Goal: Task Accomplishment & Management: Use online tool/utility

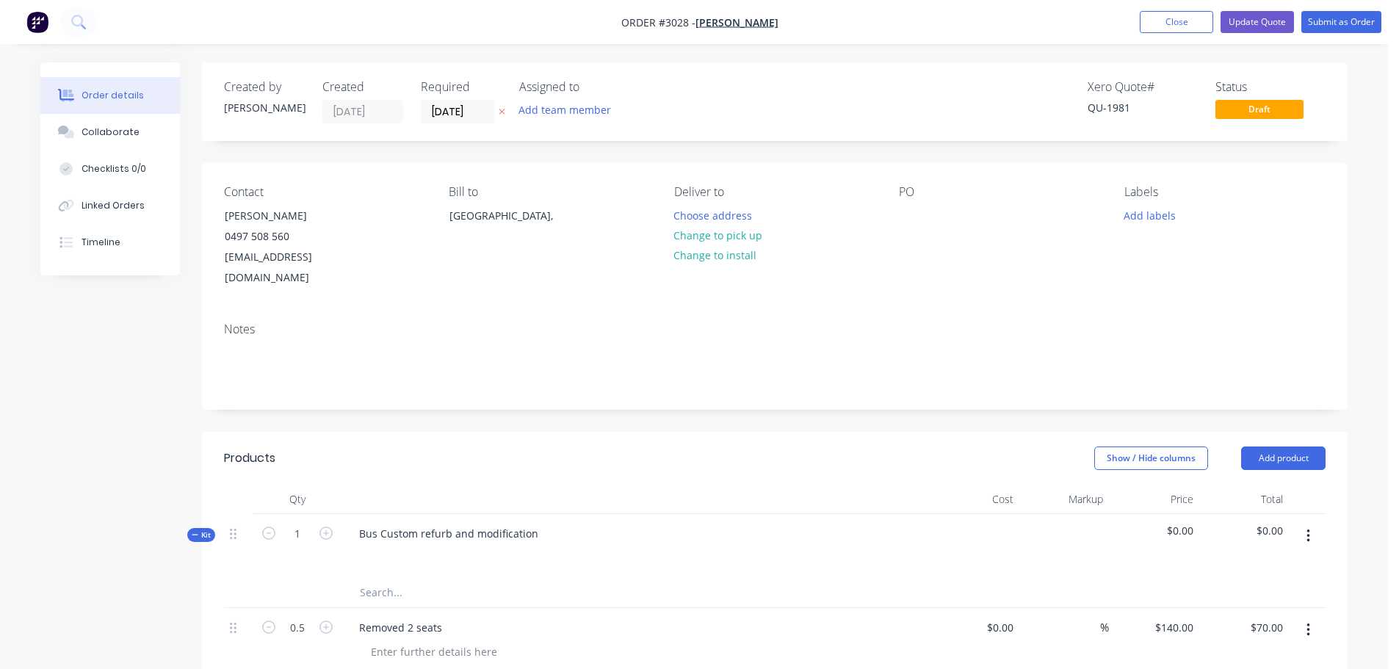
scroll to position [367, 0]
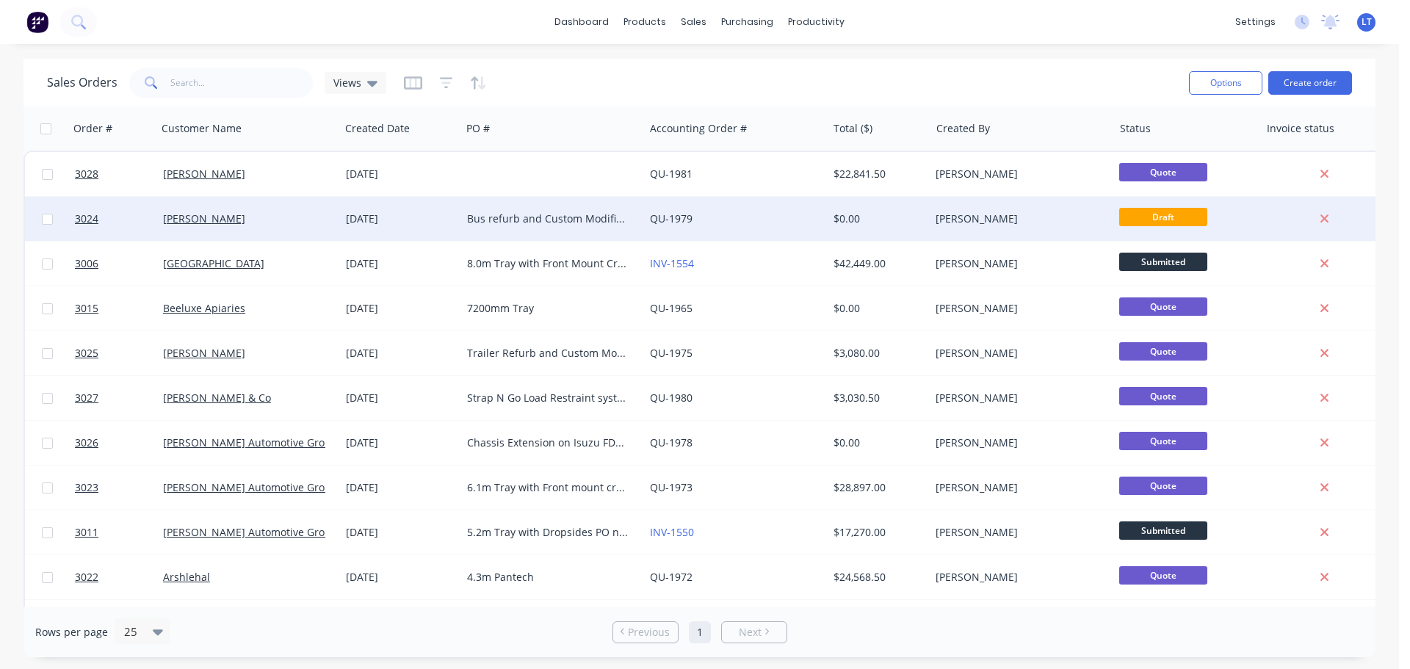
click at [544, 221] on div "Bus refurb and Custom Modification" at bounding box center [548, 219] width 163 height 15
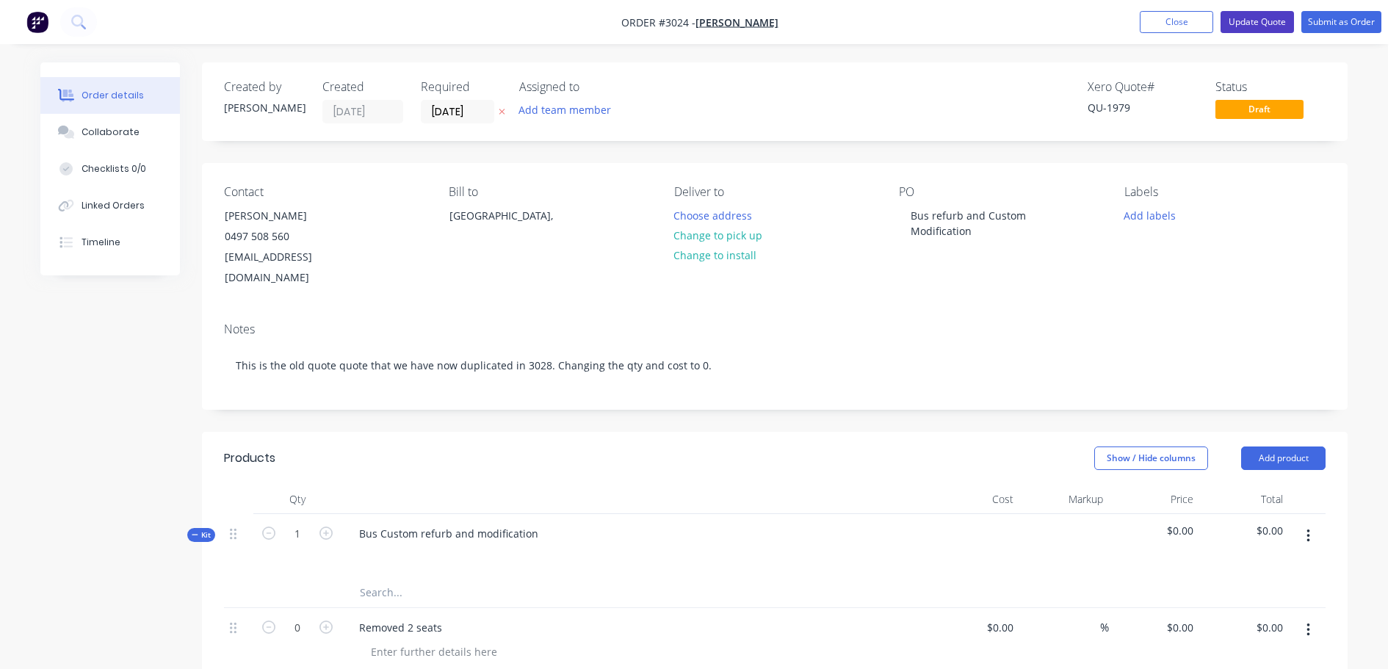
click at [1244, 18] on button "Update Quote" at bounding box center [1257, 22] width 73 height 22
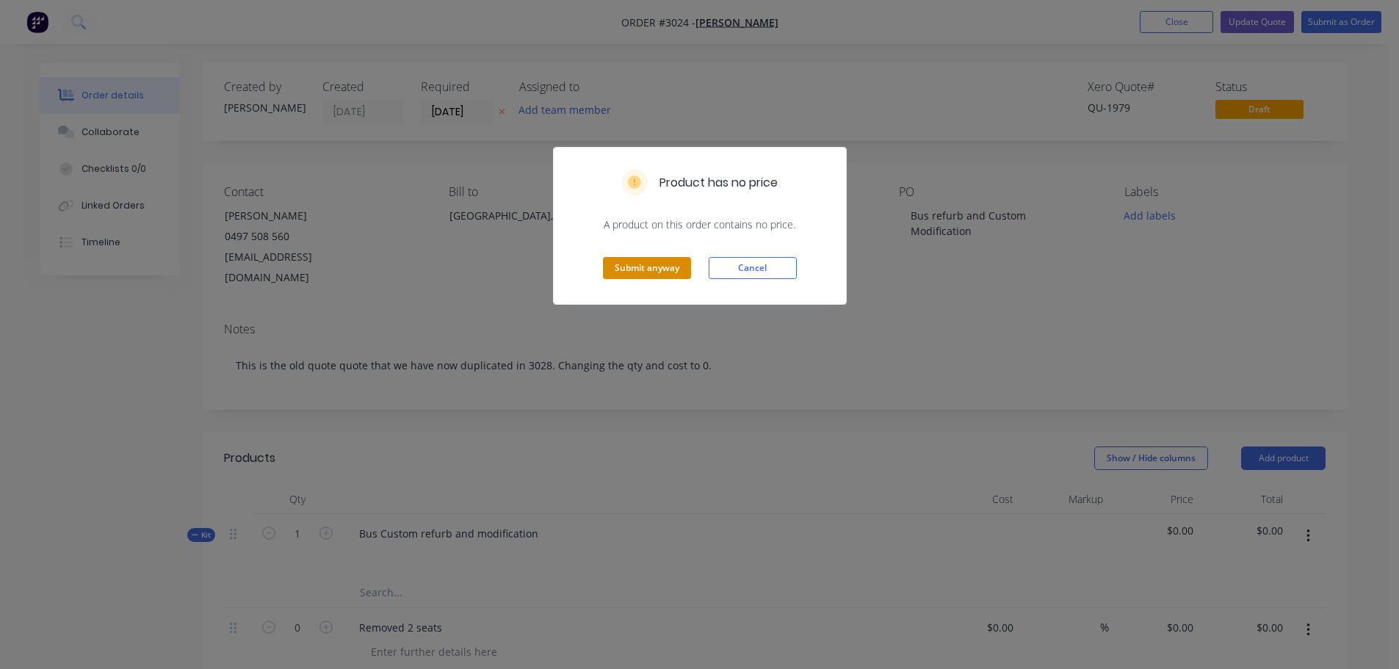
click at [633, 261] on button "Submit anyway" at bounding box center [647, 268] width 88 height 22
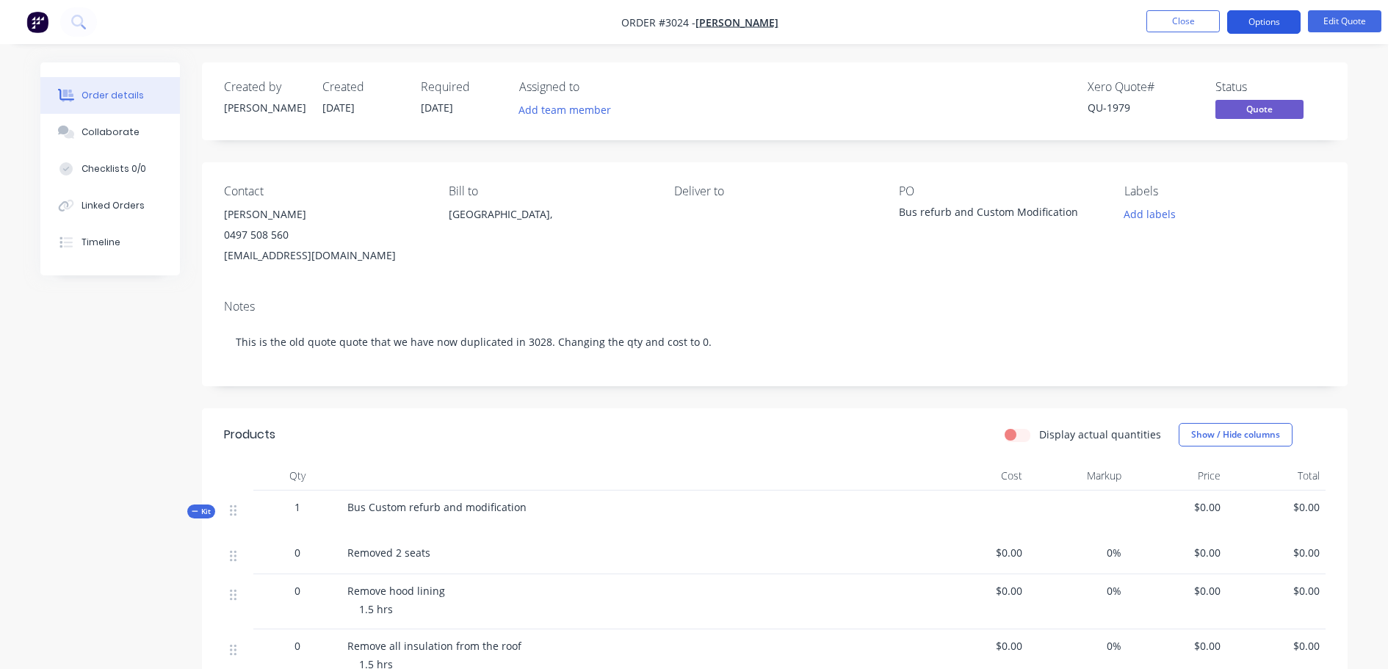
click at [1260, 22] on button "Options" at bounding box center [1263, 22] width 73 height 24
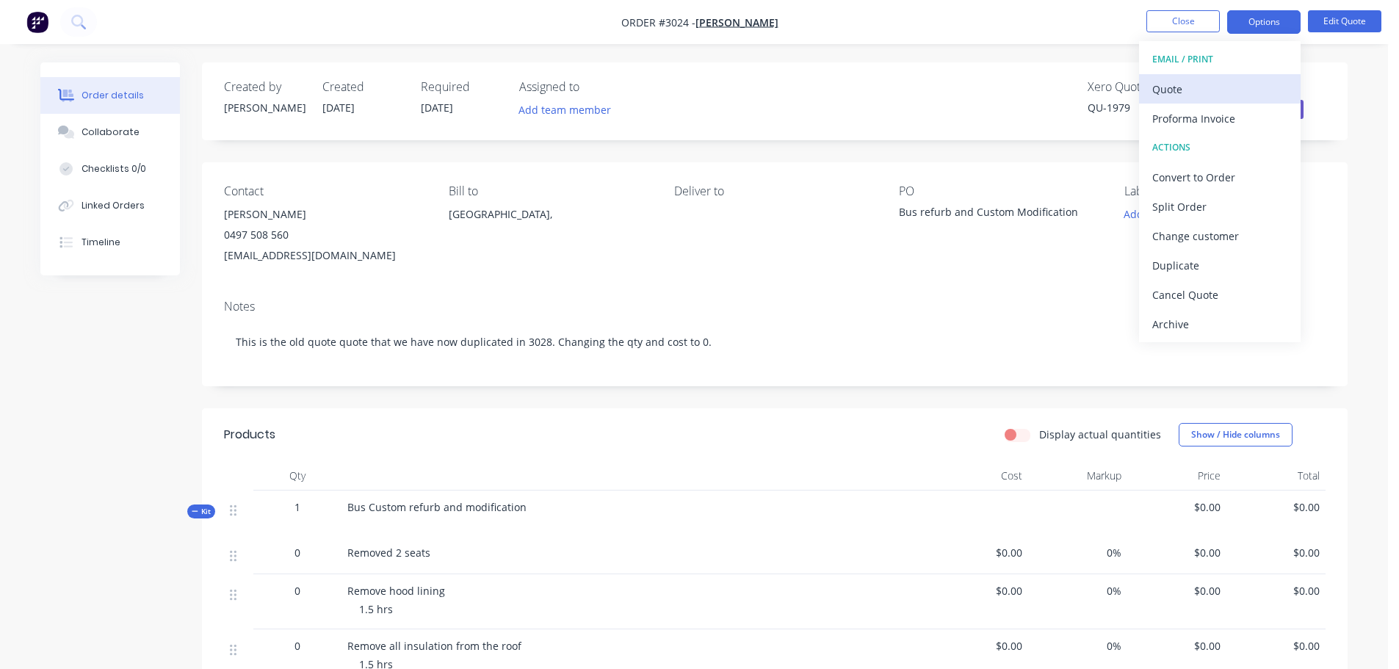
click at [1168, 82] on div "Quote" at bounding box center [1219, 89] width 135 height 21
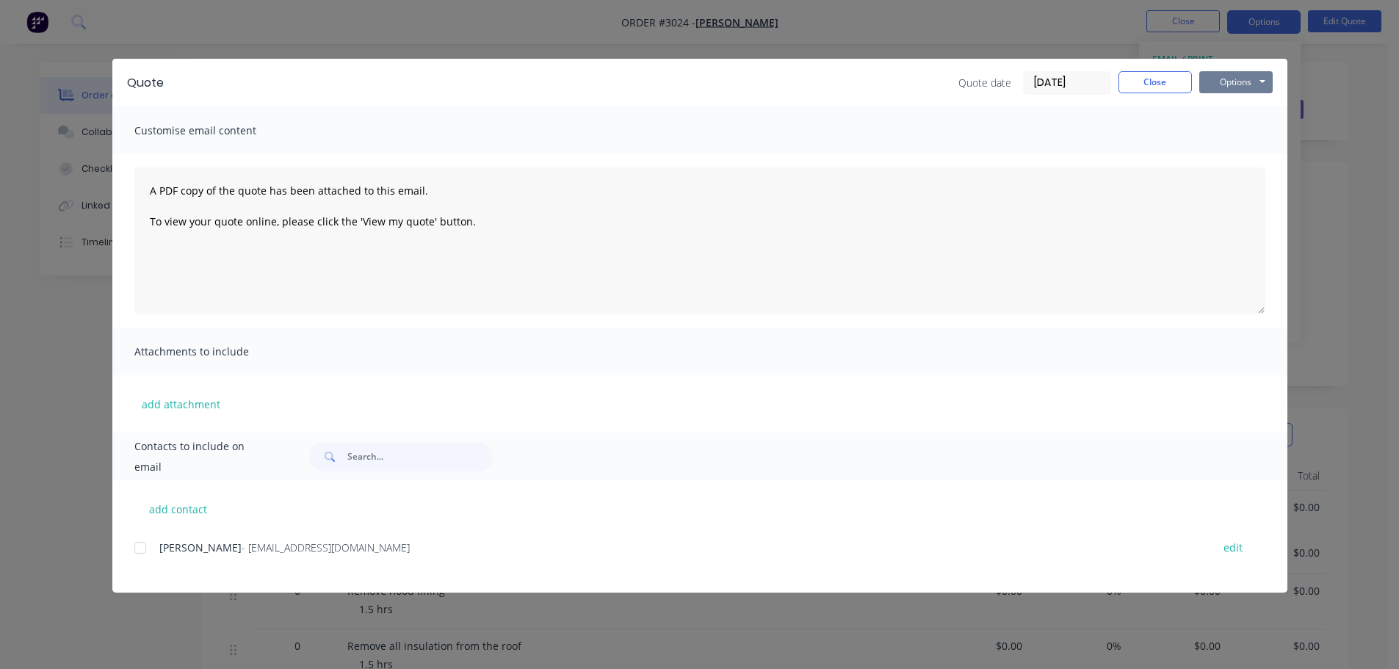
click at [1225, 79] on button "Options" at bounding box center [1235, 82] width 73 height 22
click at [1230, 129] on button "Print" at bounding box center [1246, 132] width 94 height 24
click at [1168, 82] on button "Close" at bounding box center [1155, 82] width 73 height 22
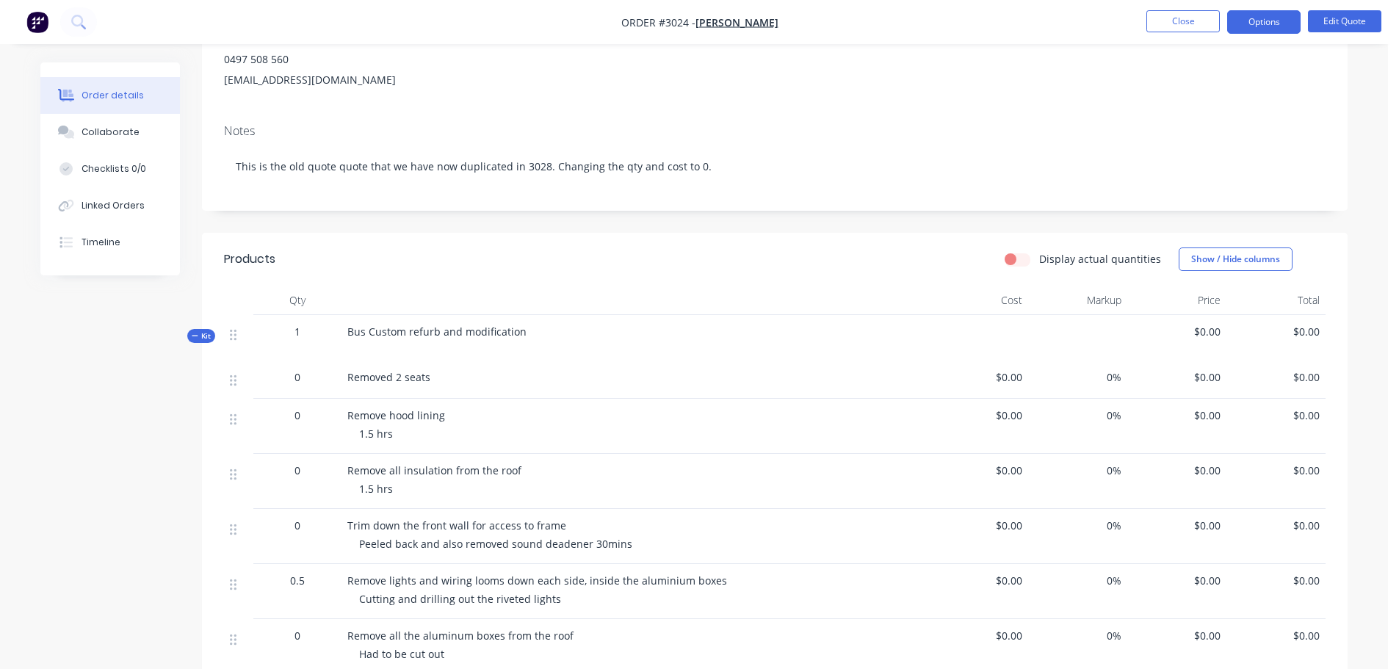
scroll to position [294, 0]
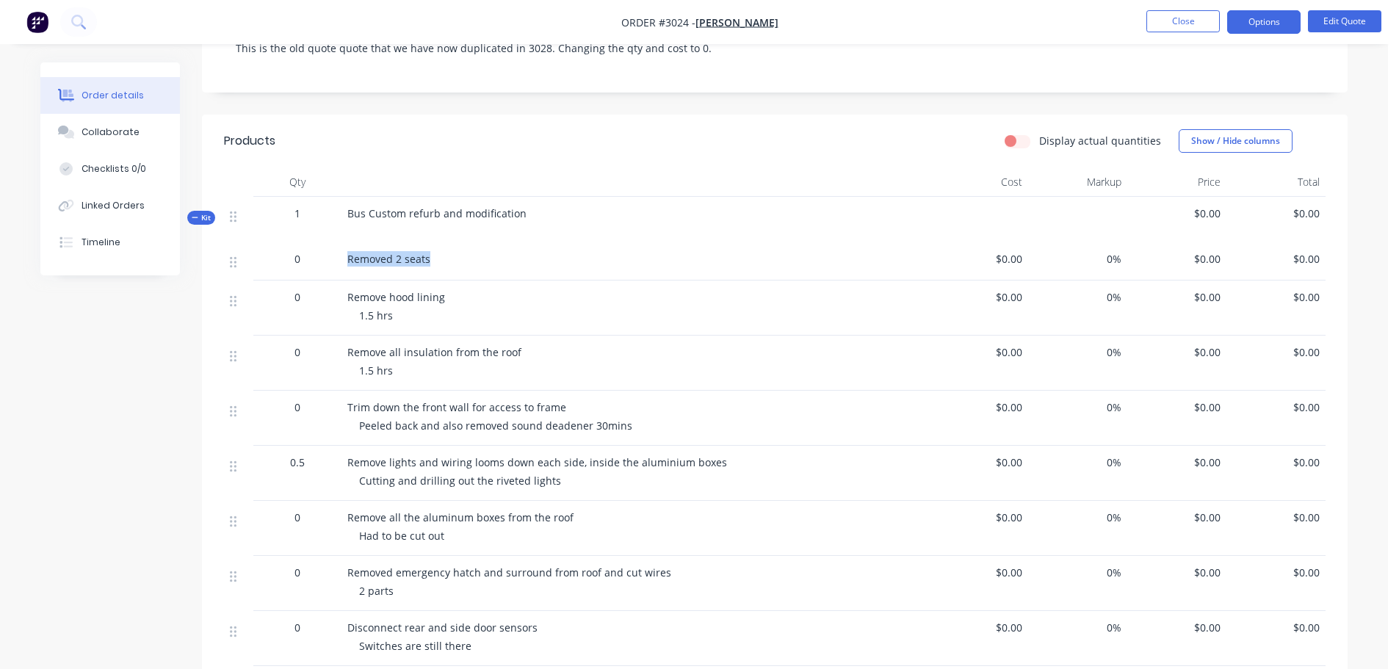
drag, startPoint x: 348, startPoint y: 254, endPoint x: 434, endPoint y: 255, distance: 85.9
click at [434, 255] on div "Removed 2 seats" at bounding box center [635, 258] width 576 height 15
copy span "Removed 2 seats"
click at [344, 297] on div "Remove hood lining 1.5 hrs" at bounding box center [636, 308] width 588 height 55
click at [346, 299] on div "Remove hood lining 1.5 hrs" at bounding box center [636, 308] width 588 height 55
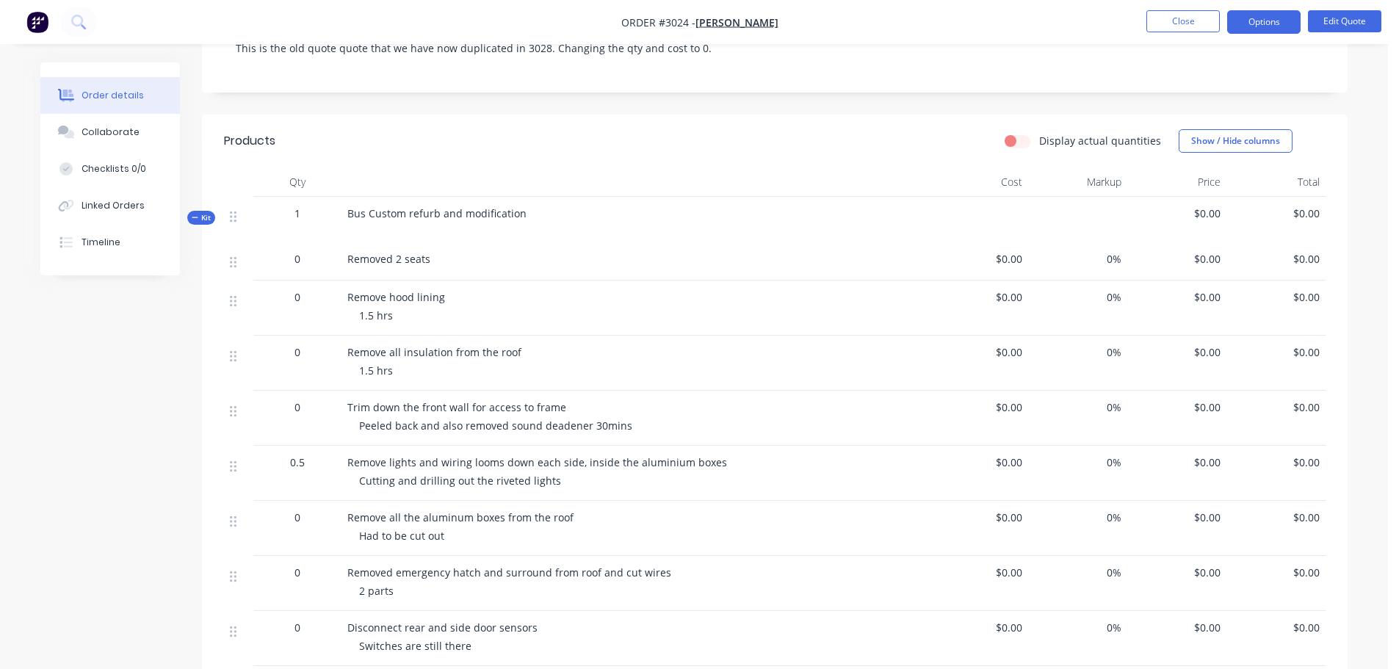
click at [347, 294] on div "Remove hood lining 1.5 hrs" at bounding box center [636, 308] width 588 height 55
click at [347, 296] on span "Remove hood lining" at bounding box center [396, 297] width 98 height 14
drag, startPoint x: 347, startPoint y: 296, endPoint x: 441, endPoint y: 299, distance: 93.3
click at [441, 299] on span "Remove hood lining" at bounding box center [396, 297] width 98 height 14
copy span "Remove hood lining"
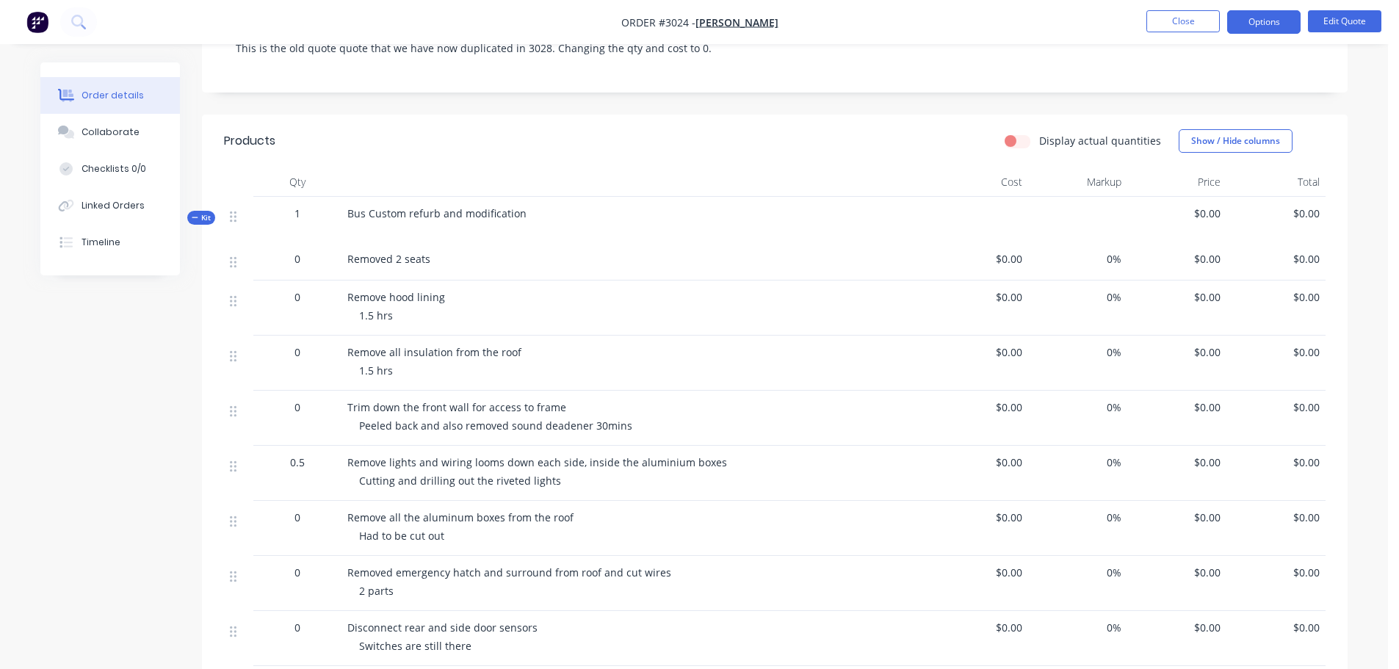
click at [334, 353] on div "0" at bounding box center [297, 351] width 76 height 15
click at [347, 352] on span "Remove all insulation from the roof" at bounding box center [434, 352] width 174 height 14
drag, startPoint x: 347, startPoint y: 352, endPoint x: 521, endPoint y: 359, distance: 173.5
click at [521, 359] on div "Remove all insulation from the roof" at bounding box center [635, 351] width 576 height 15
copy span "Remove all insulation from the roof"
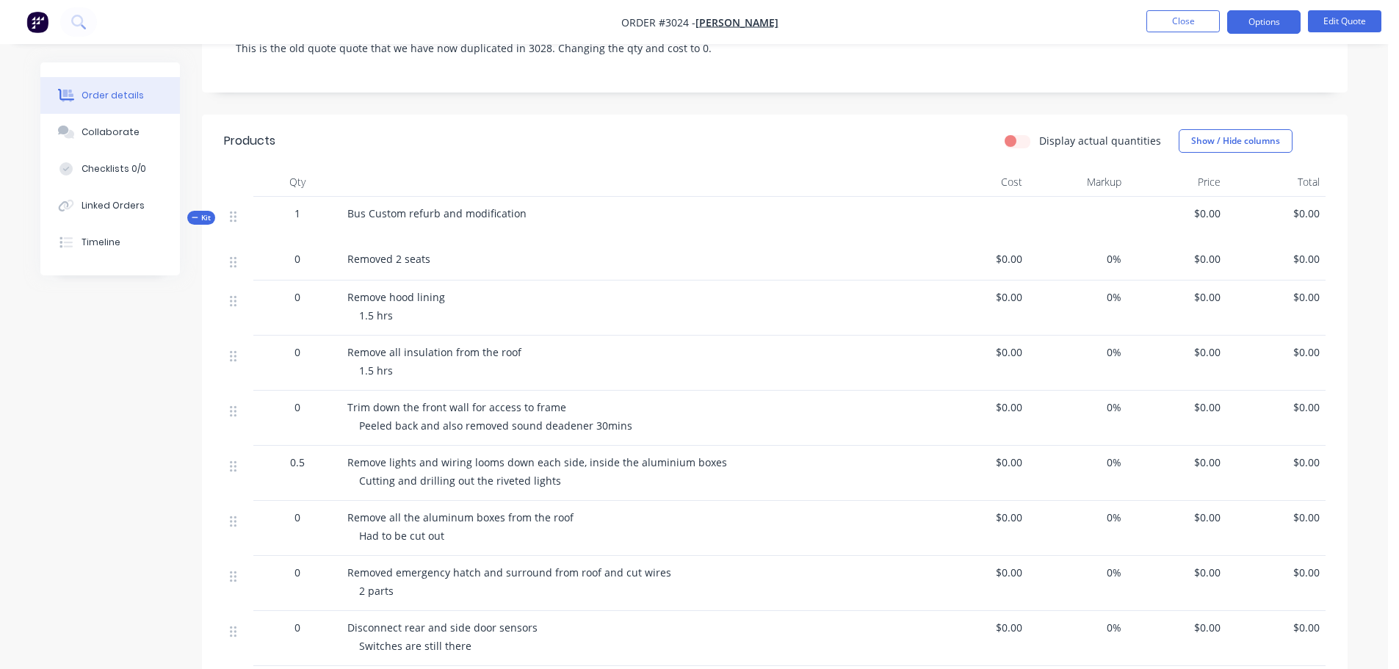
click at [375, 403] on span "Trim down the front wall for access to frame" at bounding box center [456, 407] width 219 height 14
drag, startPoint x: 348, startPoint y: 405, endPoint x: 571, endPoint y: 405, distance: 223.3
click at [571, 405] on div "Trim down the front wall for access to frame" at bounding box center [635, 407] width 576 height 15
copy span "Trim down the front wall for access to frame"
click at [356, 426] on div "Trim down the front wall for access to frame Peeled back and also removed sound…" at bounding box center [636, 418] width 588 height 55
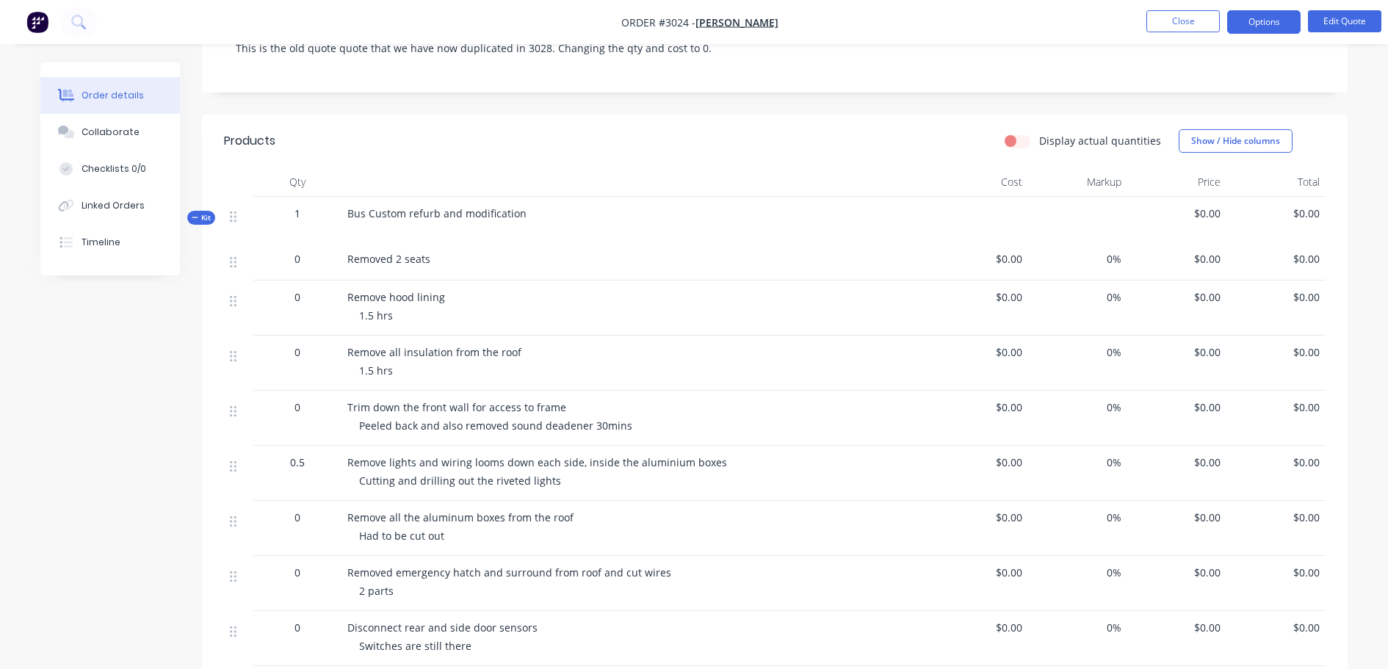
click at [358, 423] on div "Trim down the front wall for access to frame Peeled back and also removed sound…" at bounding box center [636, 418] width 588 height 55
click at [355, 425] on div "Trim down the front wall for access to frame Peeled back and also removed sound…" at bounding box center [636, 418] width 588 height 55
click at [357, 425] on div "Trim down the front wall for access to frame Peeled back and also removed sound…" at bounding box center [636, 418] width 588 height 55
click at [355, 424] on div "Trim down the front wall for access to frame Peeled back and also removed sound…" at bounding box center [636, 418] width 588 height 55
click at [346, 437] on div "Trim down the front wall for access to frame Peeled back and also removed sound…" at bounding box center [636, 418] width 588 height 55
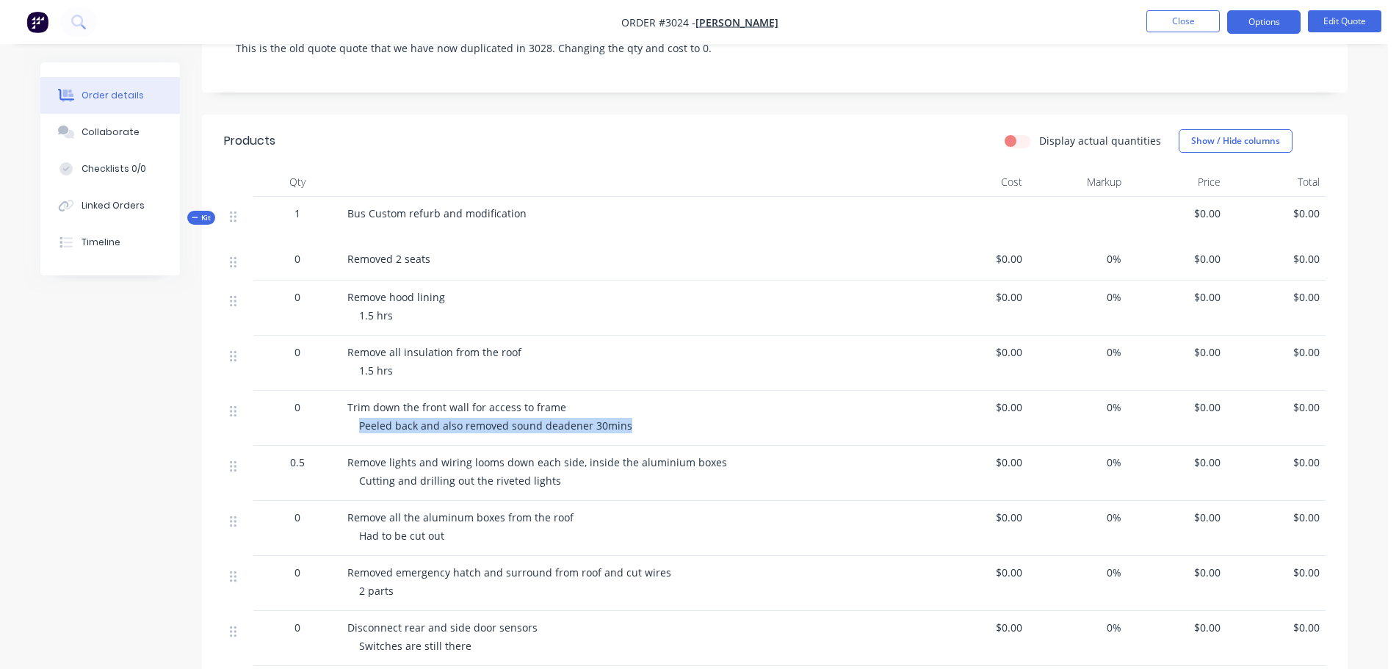
drag, startPoint x: 359, startPoint y: 427, endPoint x: 630, endPoint y: 427, distance: 271.0
click at [630, 427] on div "Peeled back and also removed sound deadener 30mins" at bounding box center [641, 425] width 564 height 15
copy span "Peeled back and also removed sound deadener 30mins"
click at [340, 463] on div "0.5" at bounding box center [297, 473] width 88 height 55
click at [346, 460] on div "Remove lights and wiring looms down each side, inside the aluminium boxes Cutti…" at bounding box center [636, 473] width 588 height 55
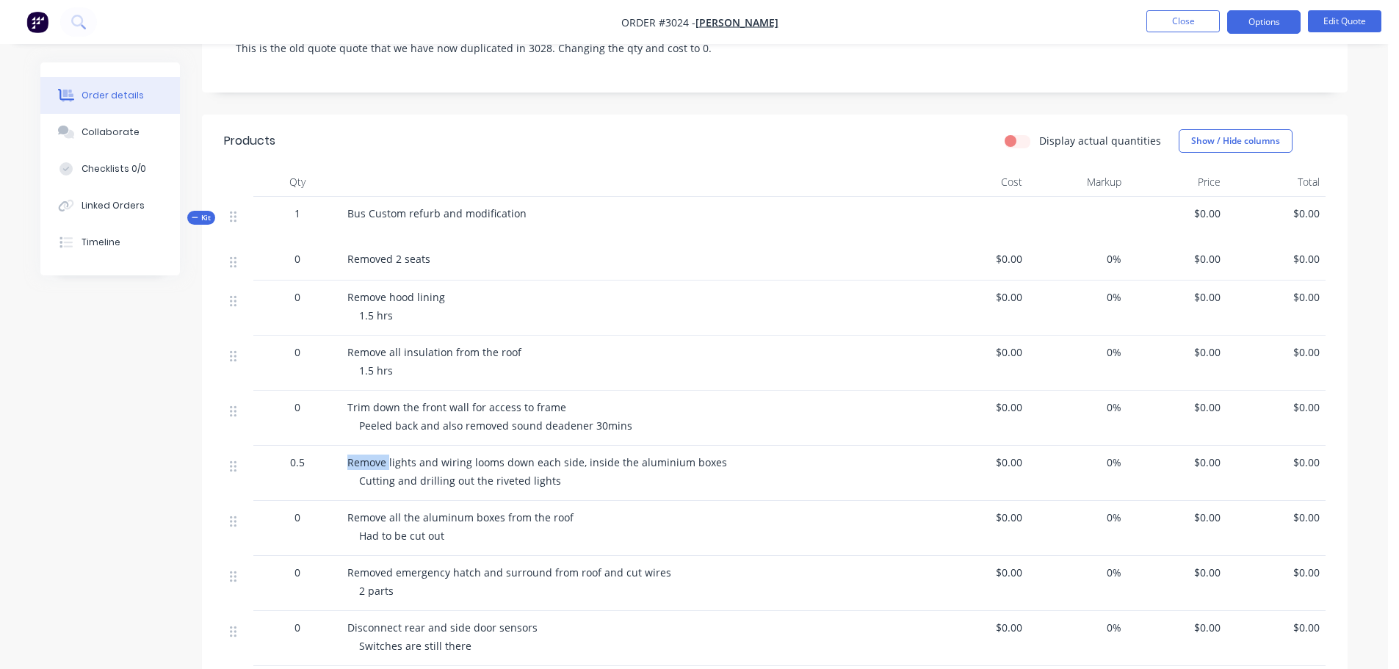
click at [346, 460] on div "Remove lights and wiring looms down each side, inside the aluminium boxes Cutti…" at bounding box center [636, 473] width 588 height 55
click at [343, 468] on div "Remove lights and wiring looms down each side, inside the aluminium boxes Cutti…" at bounding box center [636, 473] width 588 height 55
drag, startPoint x: 344, startPoint y: 458, endPoint x: 723, endPoint y: 466, distance: 378.3
click at [723, 466] on div "Remove lights and wiring looms down each side, inside the aluminium boxes Cutti…" at bounding box center [636, 473] width 588 height 55
copy span "Remove lights and wiring looms down each side, inside the aluminium boxes"
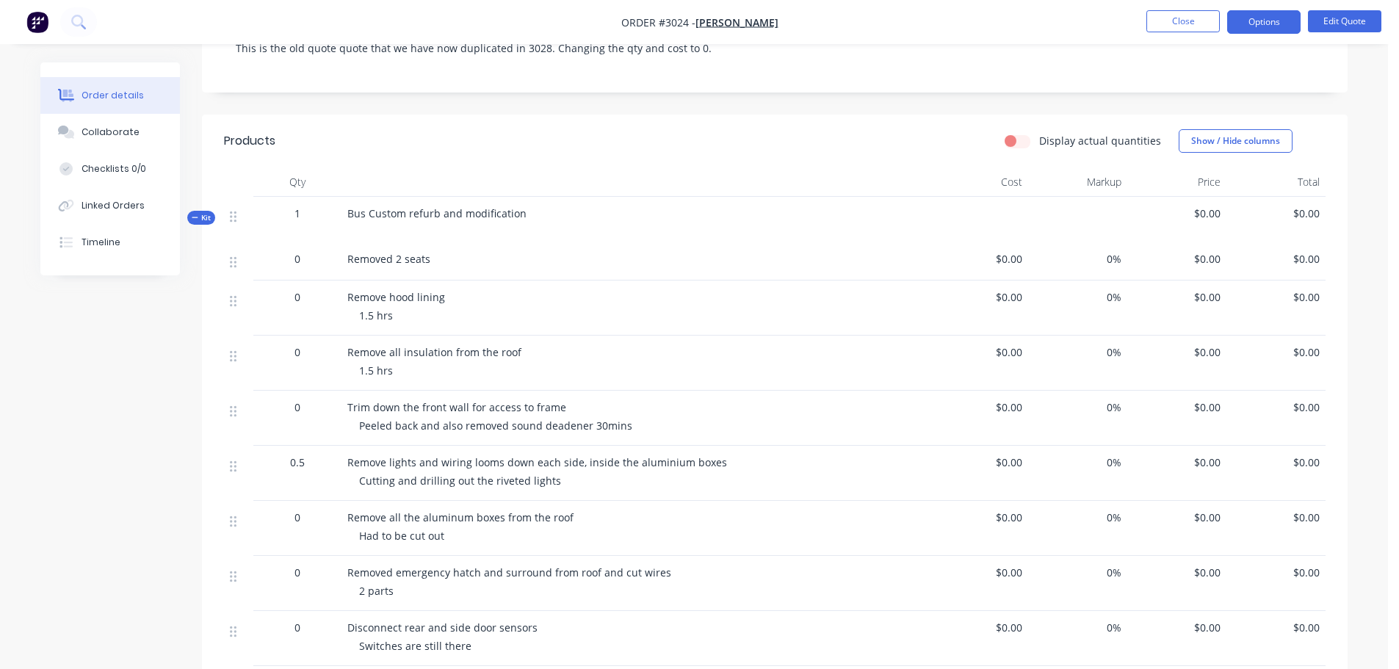
click at [364, 494] on div "Remove lights and wiring looms down each side, inside the aluminium boxes Cutti…" at bounding box center [636, 473] width 588 height 55
click at [357, 477] on div "Remove lights and wiring looms down each side, inside the aluminium boxes Cutti…" at bounding box center [636, 473] width 588 height 55
click at [360, 481] on span "Cutting and drilling out the riveted lights" at bounding box center [460, 481] width 202 height 14
click at [381, 495] on div "Remove lights and wiring looms down each side, inside the aluminium boxes Cutti…" at bounding box center [636, 473] width 588 height 55
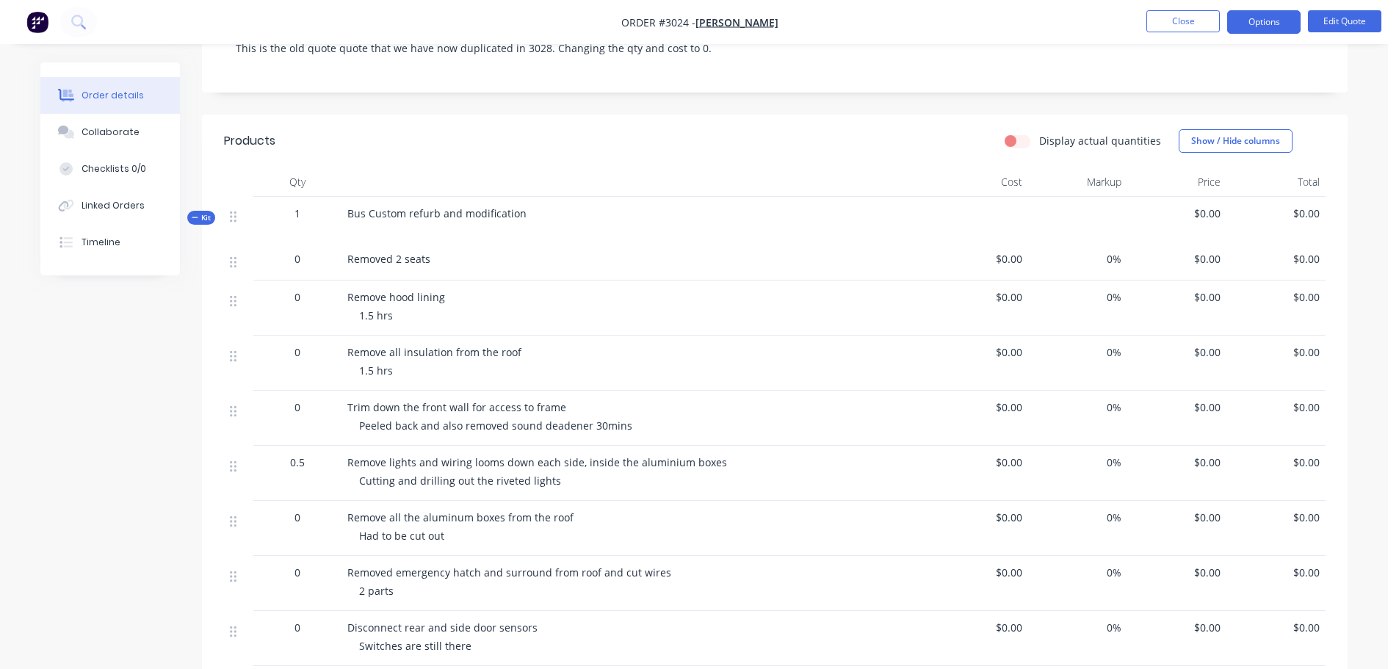
click at [353, 463] on span "Remove lights and wiring looms down each side, inside the aluminium boxes" at bounding box center [537, 462] width 380 height 14
drag, startPoint x: 359, startPoint y: 481, endPoint x: 555, endPoint y: 486, distance: 196.2
click at [555, 486] on div "Cutting and drilling out the riveted lights" at bounding box center [641, 480] width 564 height 15
copy span "Cutting and drilling out the riveted lights"
click at [391, 515] on span "Remove all the aluminum boxes from the roof" at bounding box center [460, 517] width 226 height 14
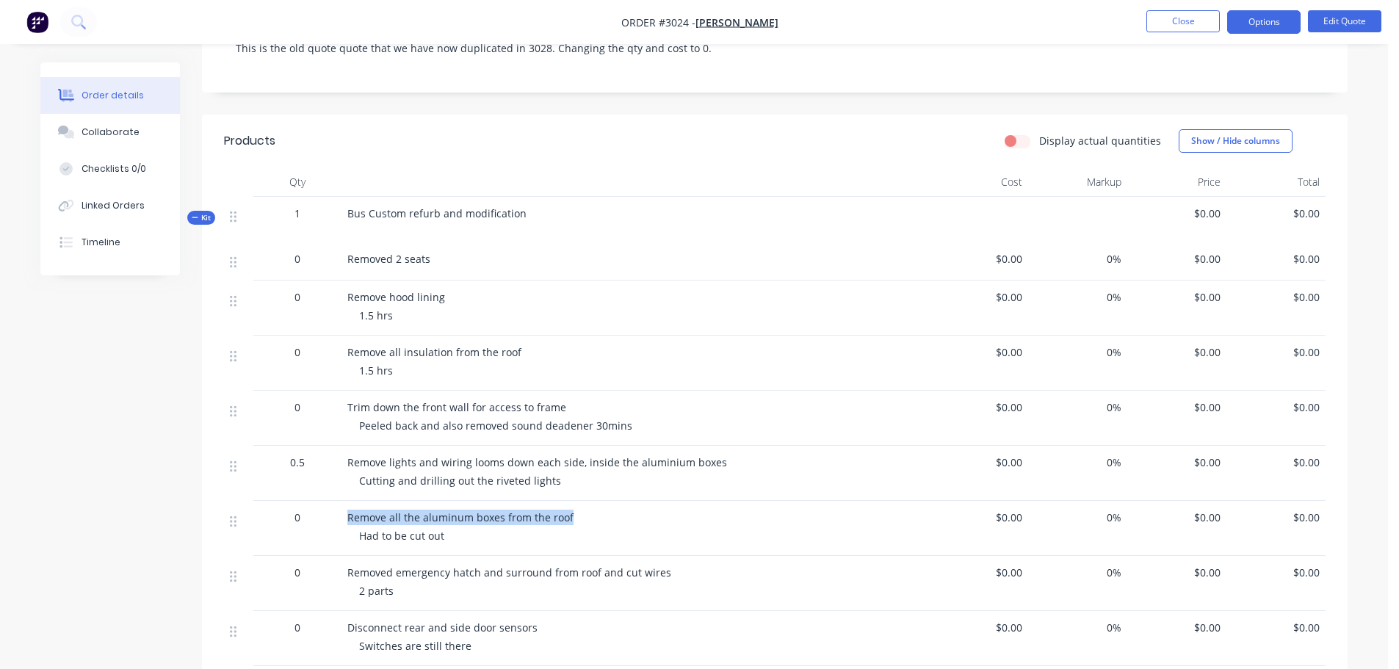
drag, startPoint x: 350, startPoint y: 516, endPoint x: 569, endPoint y: 524, distance: 219.7
click at [569, 524] on div "Remove all the aluminum boxes from the roof" at bounding box center [635, 517] width 576 height 15
copy span "Remove all the aluminum boxes from the roof"
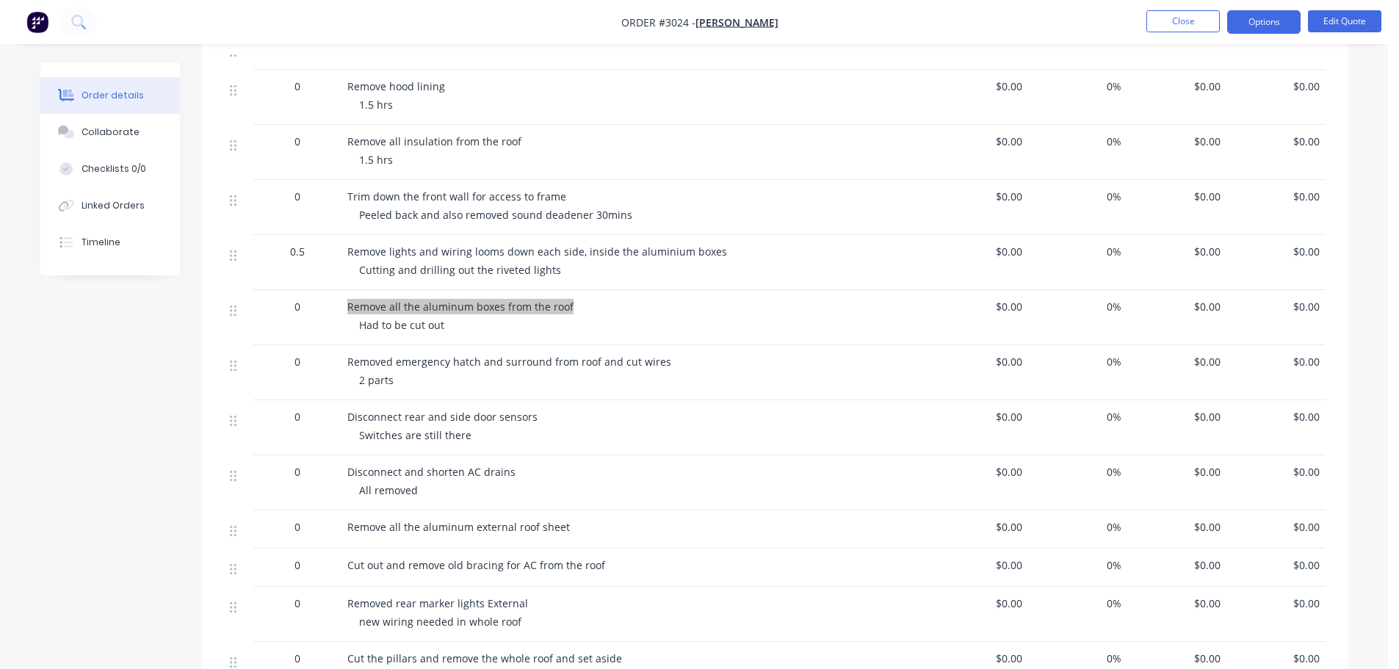
scroll to position [514, 0]
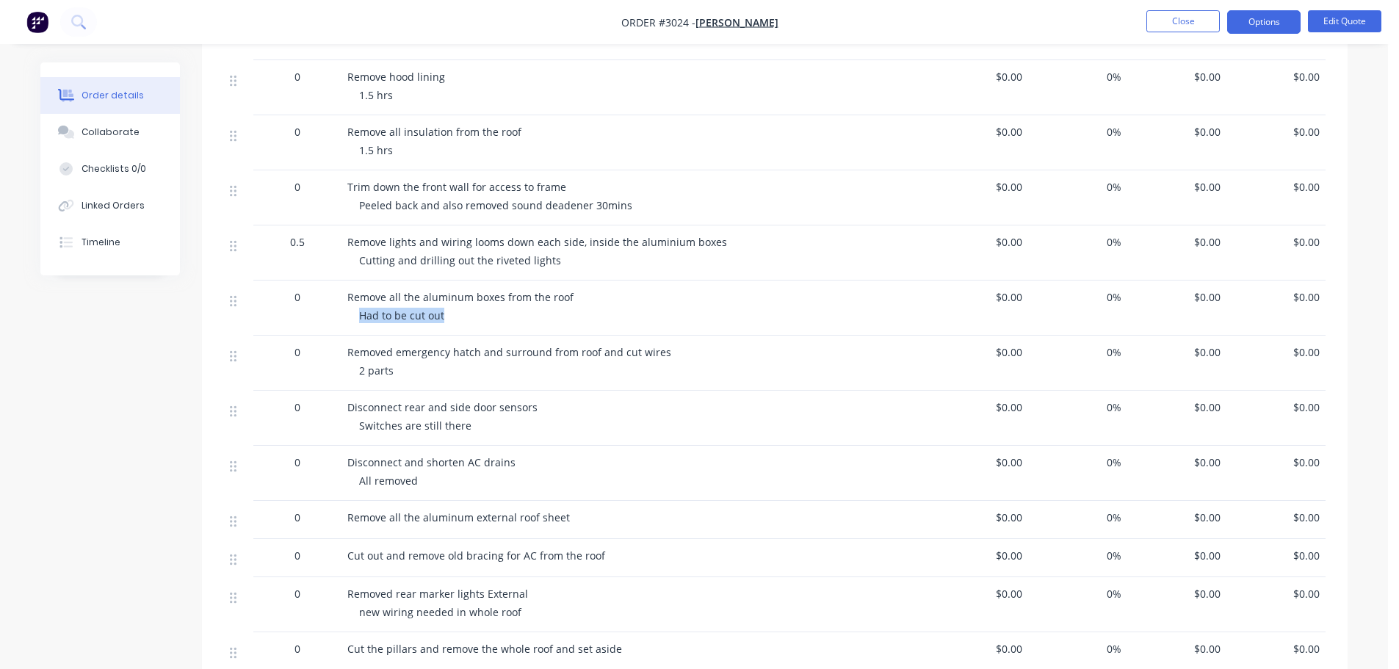
drag, startPoint x: 361, startPoint y: 314, endPoint x: 447, endPoint y: 318, distance: 86.7
click at [447, 318] on div "Had to be cut out" at bounding box center [641, 315] width 564 height 15
copy span "Had to be cut out"
drag, startPoint x: 348, startPoint y: 349, endPoint x: 663, endPoint y: 355, distance: 315.1
click at [663, 355] on div "Removed emergency hatch and surround from roof and cut wires" at bounding box center [635, 351] width 576 height 15
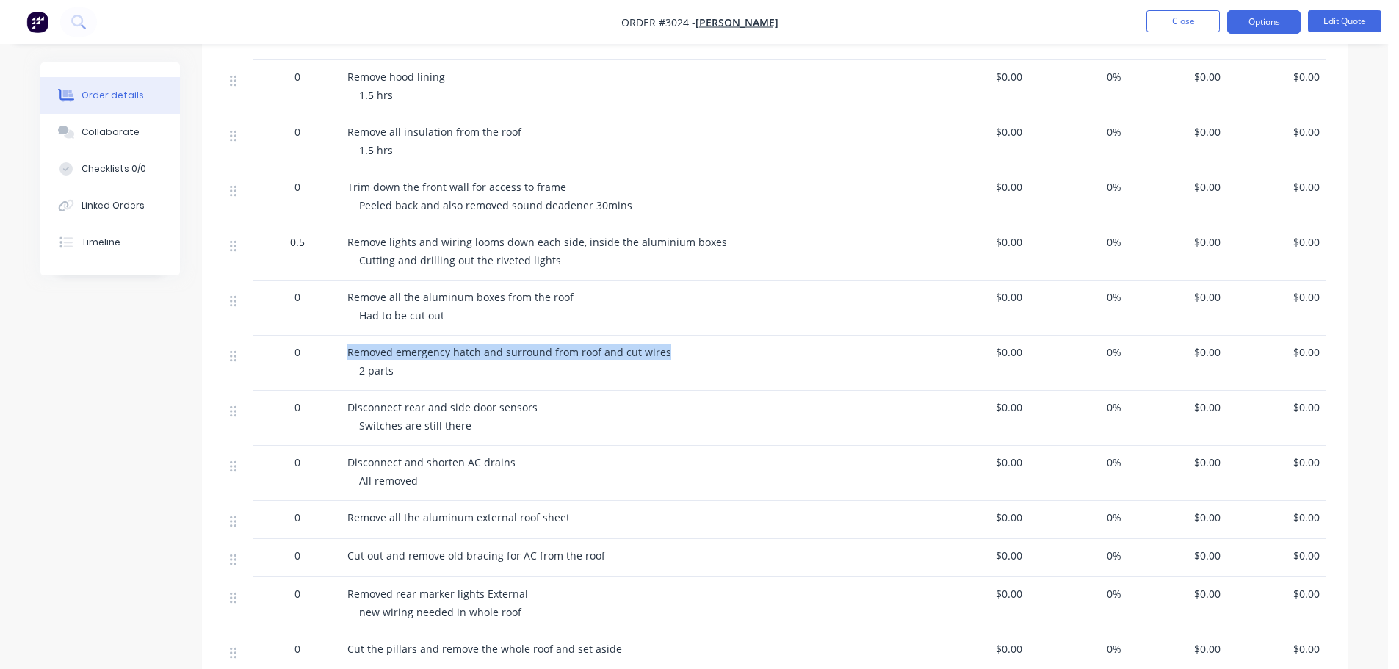
copy span "Removed emergency hatch and surround from roof and cut wires"
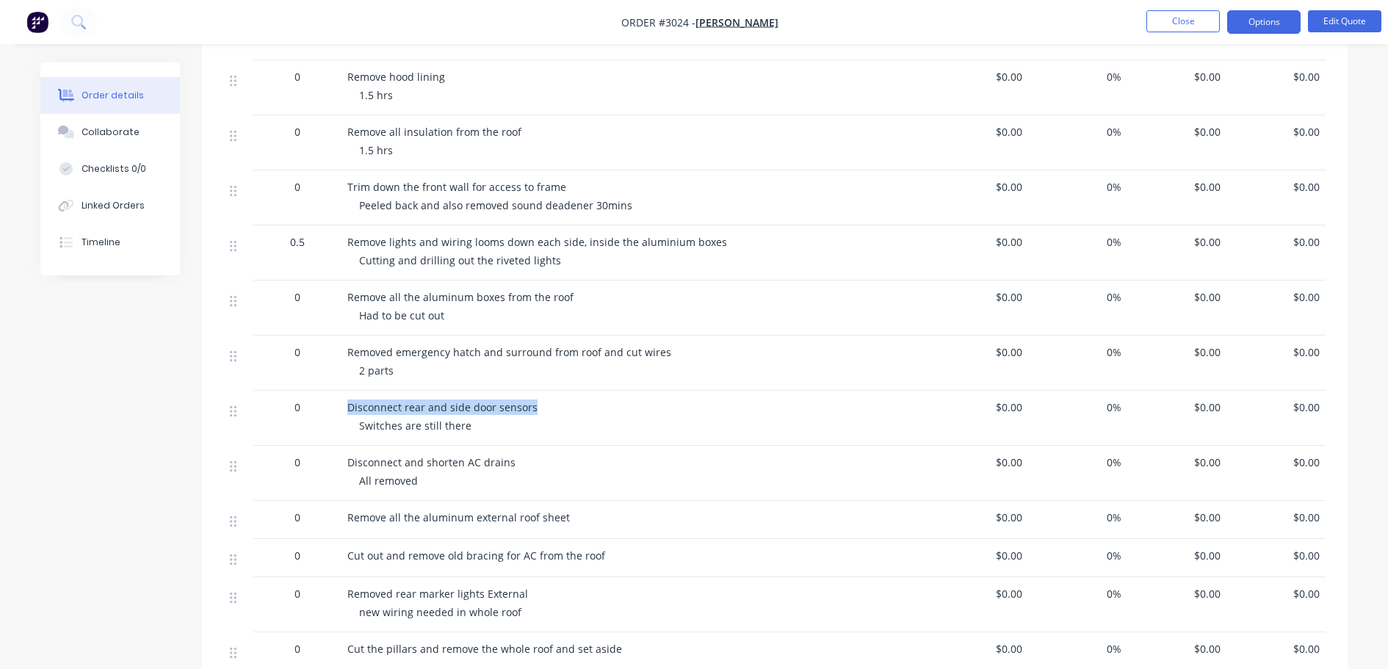
drag, startPoint x: 350, startPoint y: 408, endPoint x: 538, endPoint y: 409, distance: 188.8
click at [538, 409] on div "Disconnect rear and side door sensors" at bounding box center [635, 407] width 576 height 15
click at [357, 425] on div "Disconnect rear and side door sensors Switches are still there" at bounding box center [636, 418] width 588 height 55
drag, startPoint x: 359, startPoint y: 425, endPoint x: 472, endPoint y: 425, distance: 112.4
click at [472, 425] on div "Switches are still there" at bounding box center [641, 425] width 564 height 15
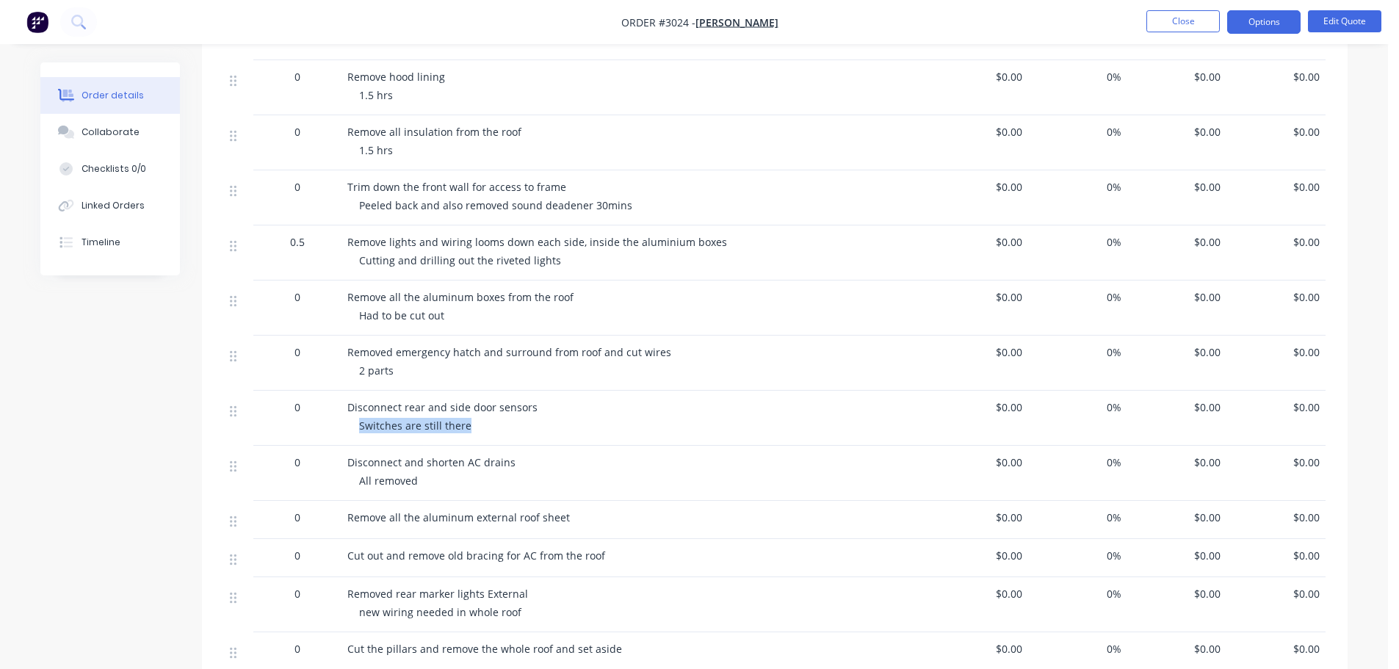
click at [329, 474] on div "0" at bounding box center [297, 473] width 88 height 55
drag, startPoint x: 347, startPoint y: 458, endPoint x: 522, endPoint y: 458, distance: 175.5
click at [522, 458] on div "Disconnect and shorten AC drains All removed" at bounding box center [636, 473] width 588 height 55
click at [365, 477] on span "All removed" at bounding box center [388, 481] width 59 height 14
drag, startPoint x: 360, startPoint y: 480, endPoint x: 420, endPoint y: 480, distance: 60.2
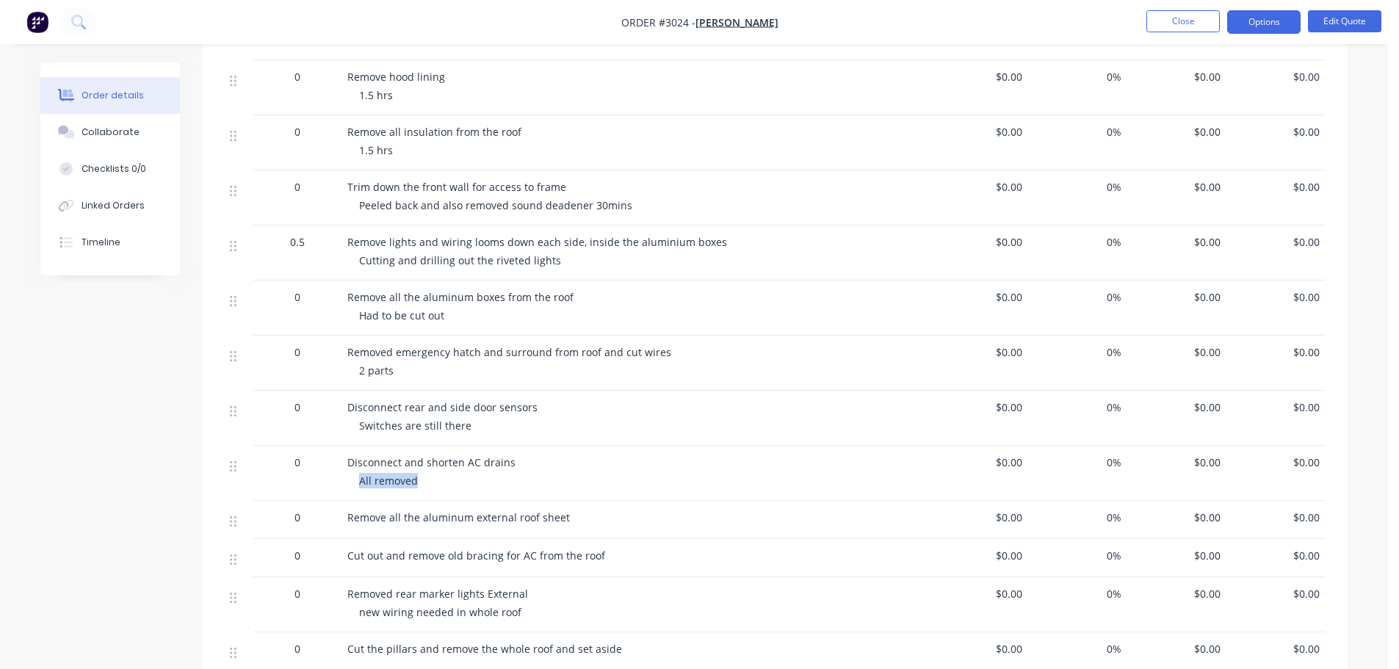
click at [420, 480] on div "All removed" at bounding box center [641, 480] width 564 height 15
click at [347, 521] on div "Remove all the aluminum external roof sheet" at bounding box center [636, 520] width 588 height 38
click at [337, 511] on div "0" at bounding box center [297, 520] width 88 height 38
drag, startPoint x: 347, startPoint y: 516, endPoint x: 566, endPoint y: 522, distance: 218.9
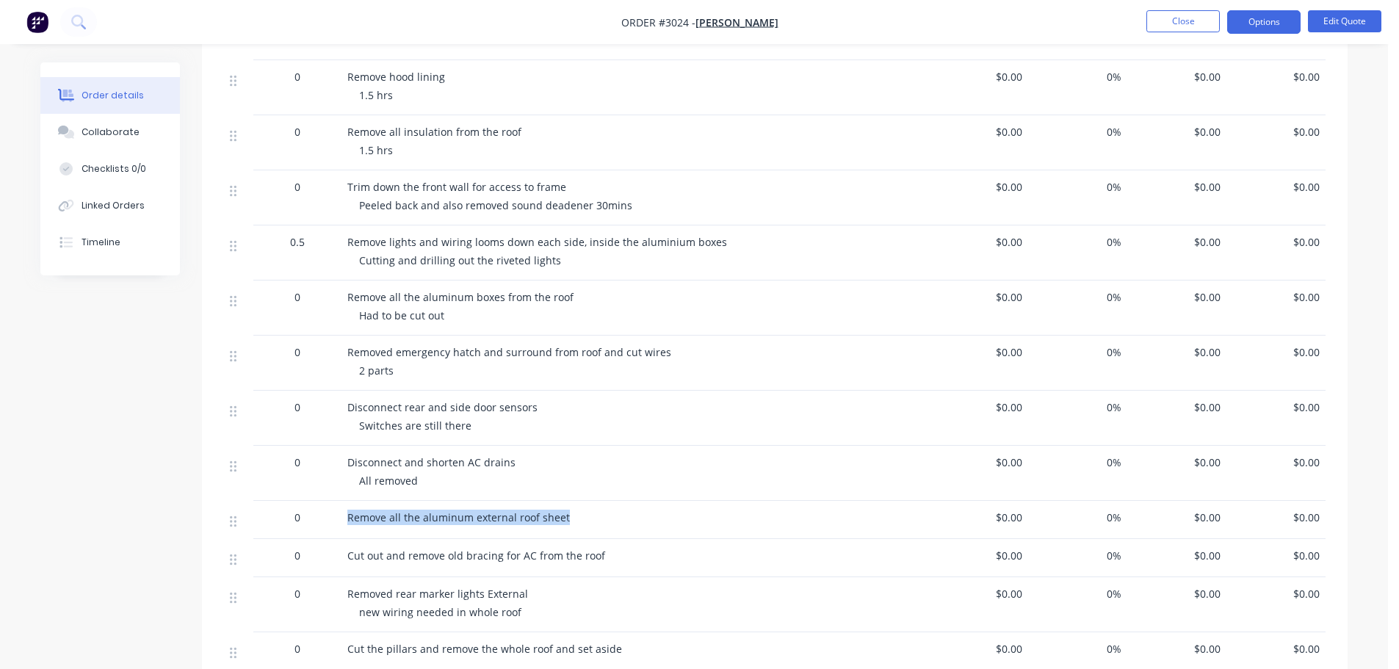
click at [566, 522] on div "Remove all the aluminum external roof sheet" at bounding box center [635, 517] width 576 height 15
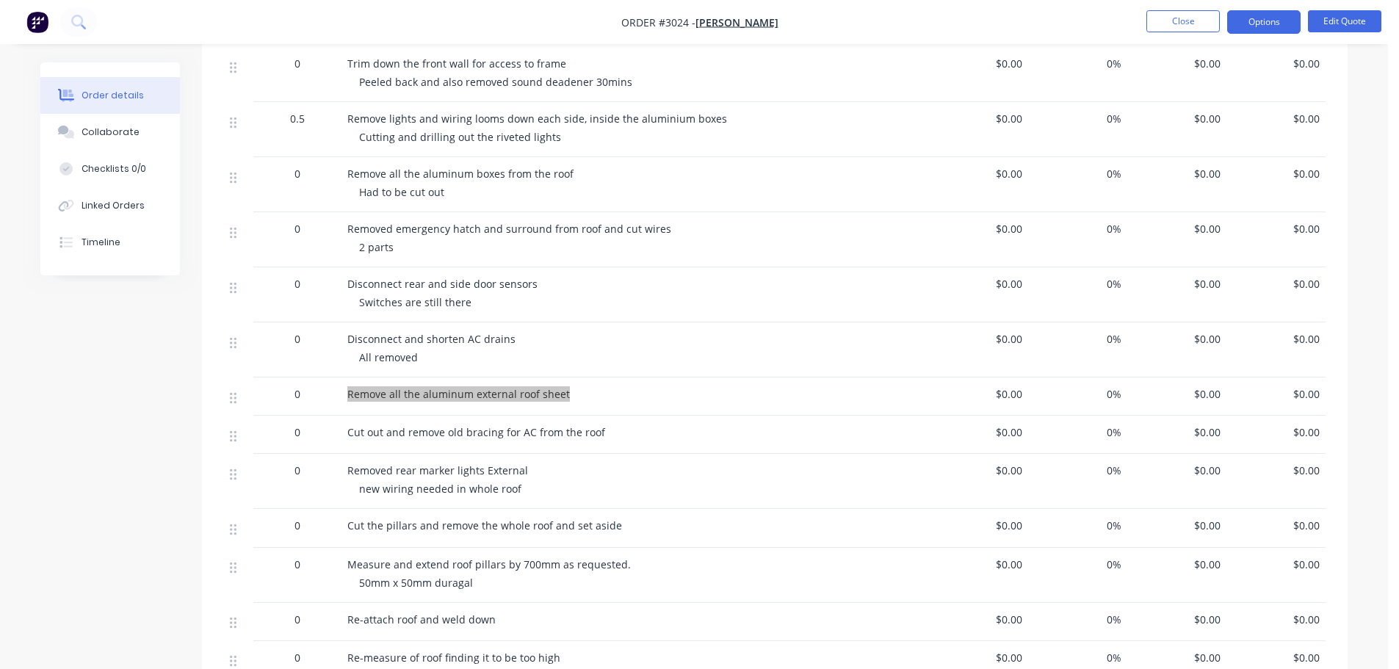
scroll to position [661, 0]
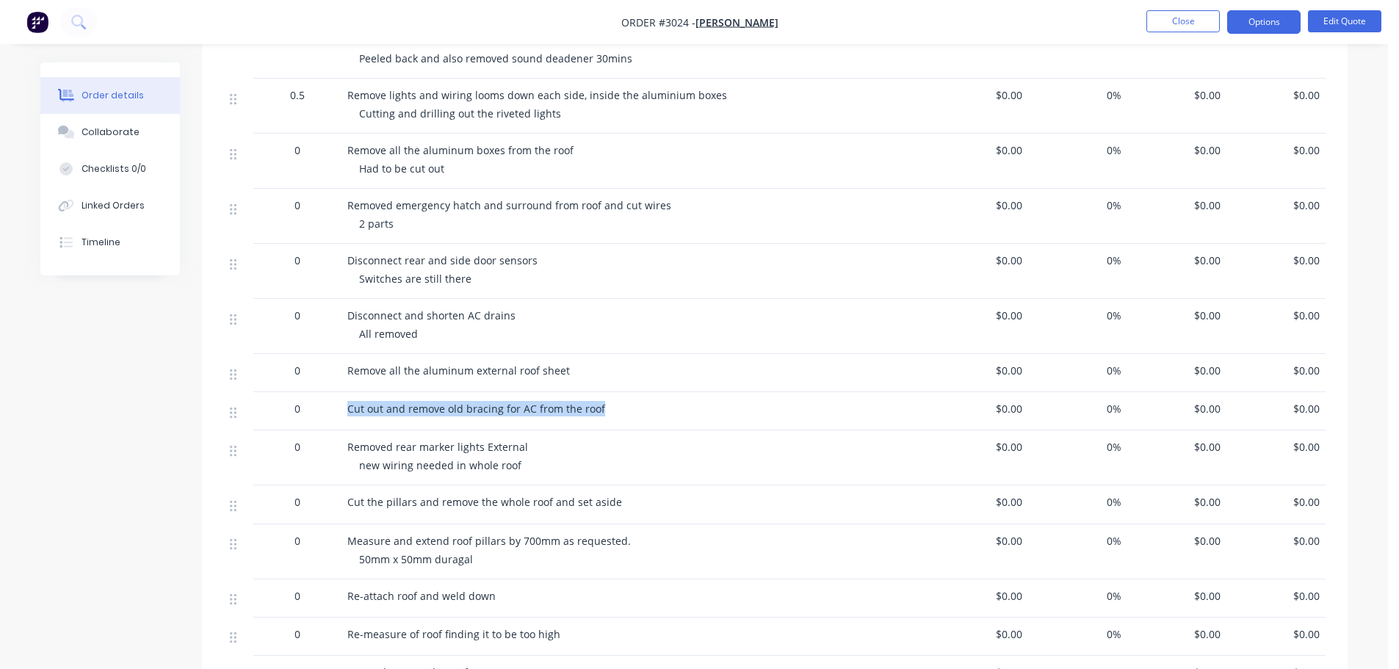
drag, startPoint x: 350, startPoint y: 407, endPoint x: 599, endPoint y: 419, distance: 249.2
click at [599, 419] on div "Cut out and remove old bracing for AC from the roof" at bounding box center [636, 411] width 588 height 38
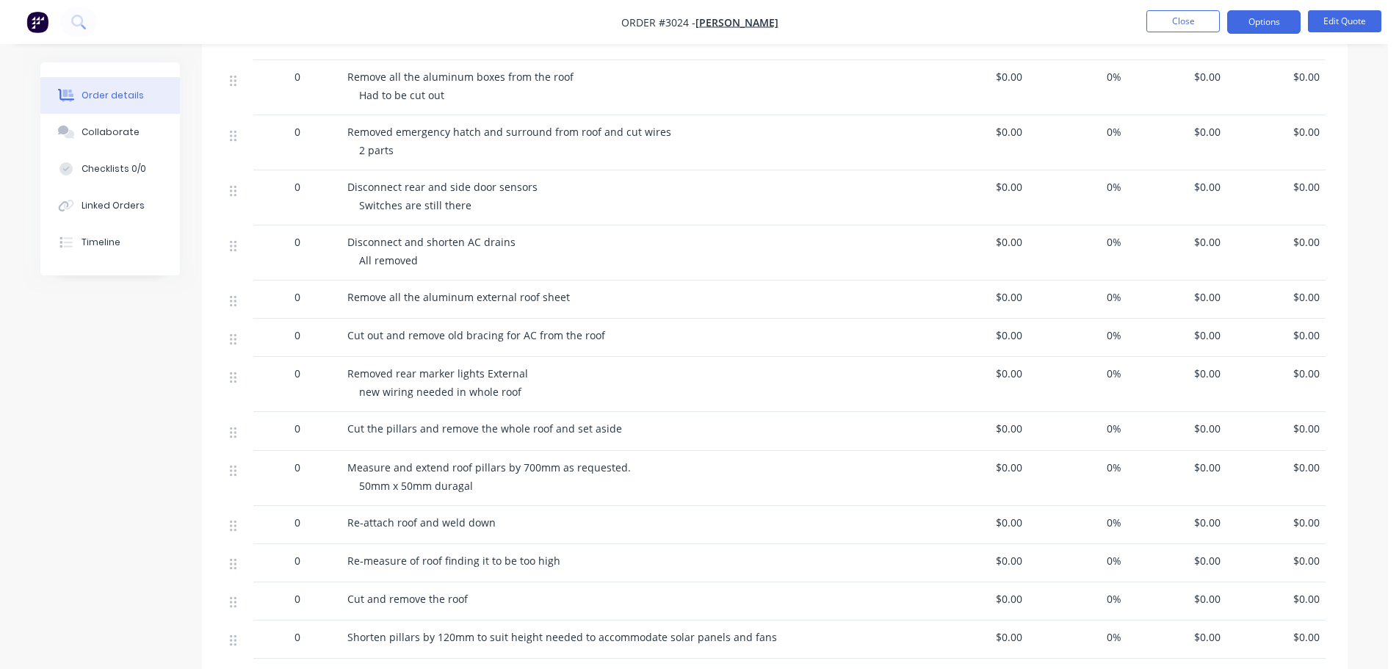
click at [381, 374] on span "Removed rear marker lights External" at bounding box center [437, 373] width 181 height 14
drag, startPoint x: 347, startPoint y: 372, endPoint x: 541, endPoint y: 389, distance: 194.6
click at [541, 389] on div "Removed rear marker lights External new wiring needed in whole roof" at bounding box center [636, 384] width 588 height 55
drag, startPoint x: 349, startPoint y: 427, endPoint x: 621, endPoint y: 434, distance: 272.6
click at [621, 434] on div "Cut the pillars and remove the whole roof and set aside" at bounding box center [635, 428] width 576 height 15
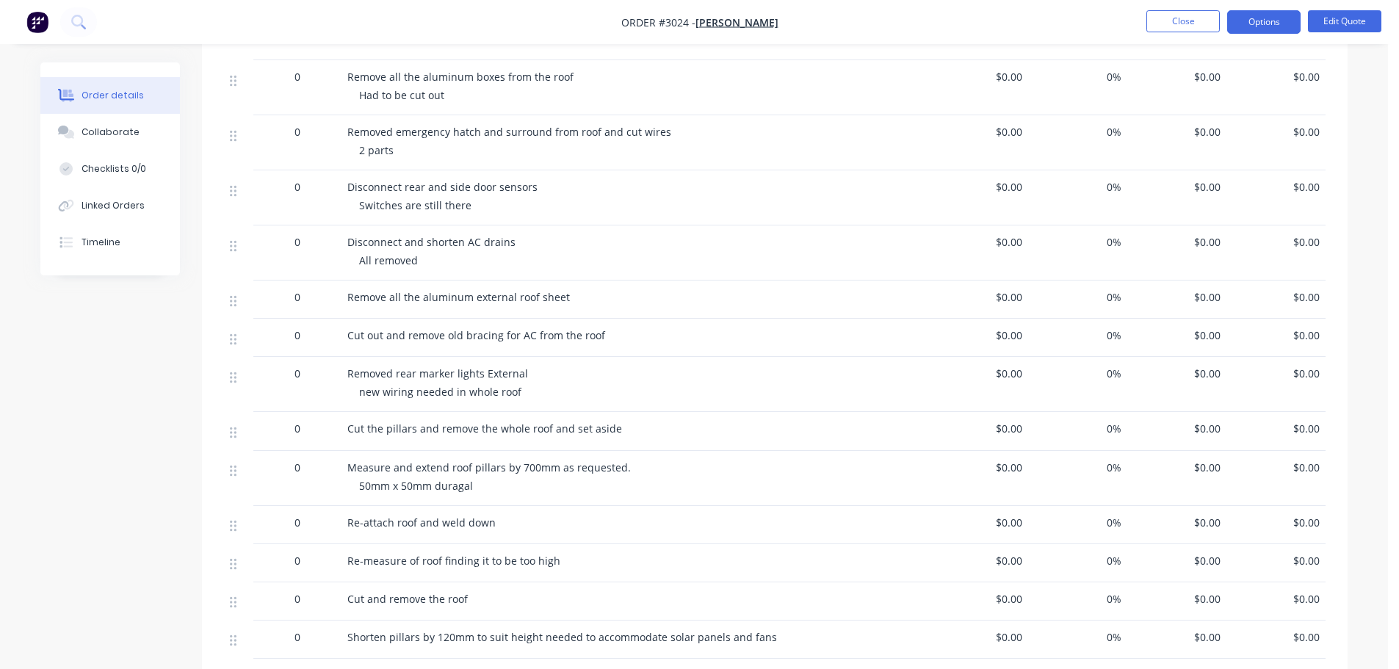
click at [347, 466] on div "Measure and extend roof pillars by 700mm as requested. 50mm x 50mm duragal" at bounding box center [636, 478] width 588 height 55
click at [329, 473] on div "0" at bounding box center [297, 467] width 76 height 15
drag, startPoint x: 343, startPoint y: 462, endPoint x: 482, endPoint y: 490, distance: 141.6
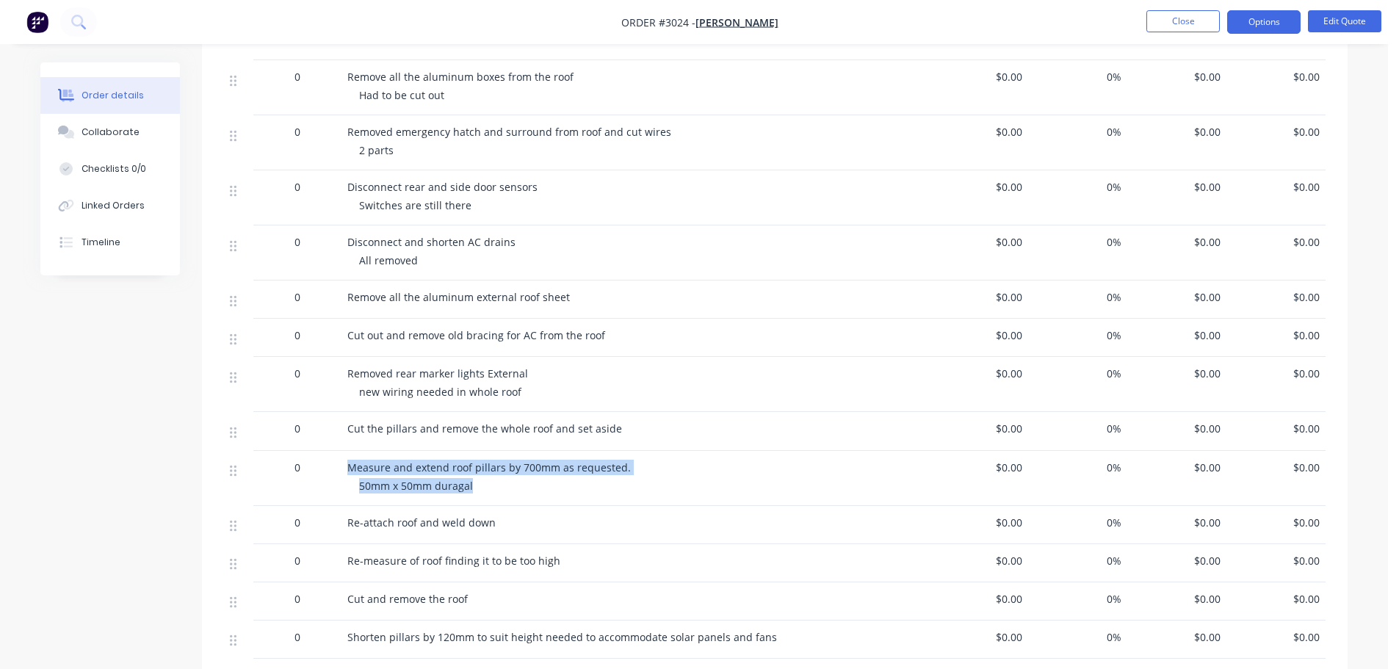
click at [482, 490] on div "Measure and extend roof pillars by 700mm as requested. 50mm x 50mm duragal" at bounding box center [636, 478] width 588 height 55
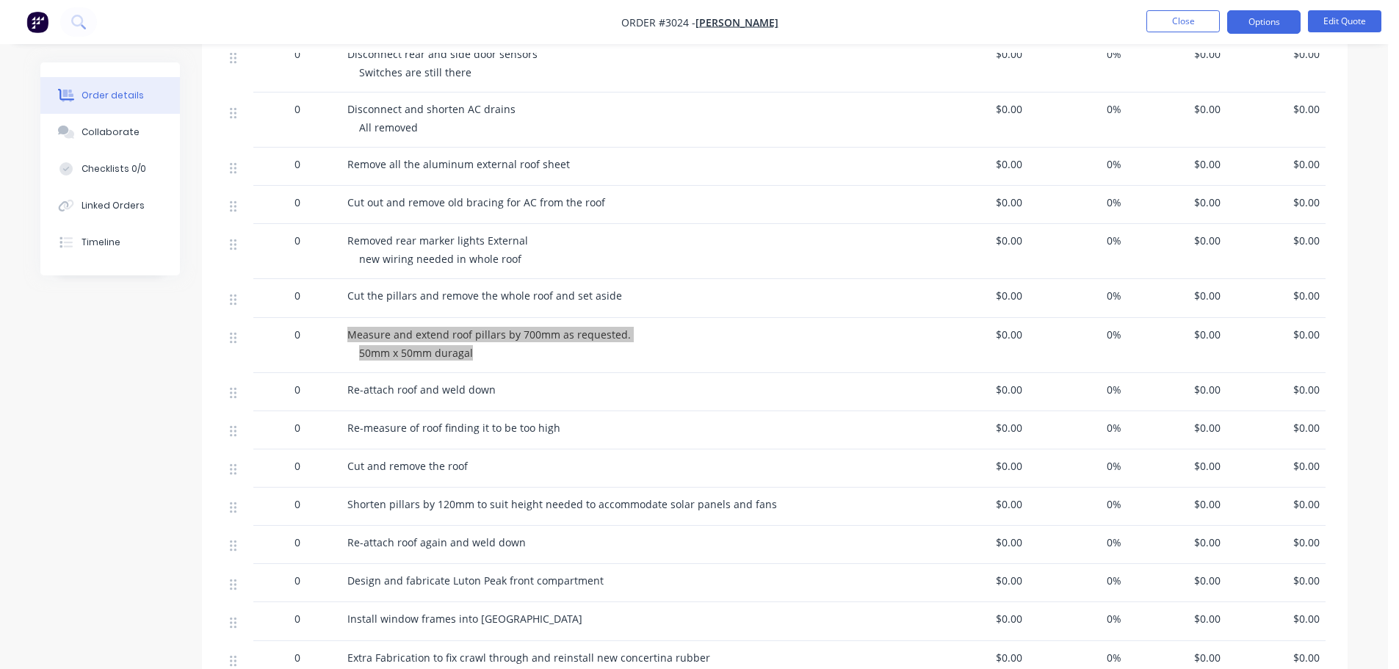
scroll to position [881, 0]
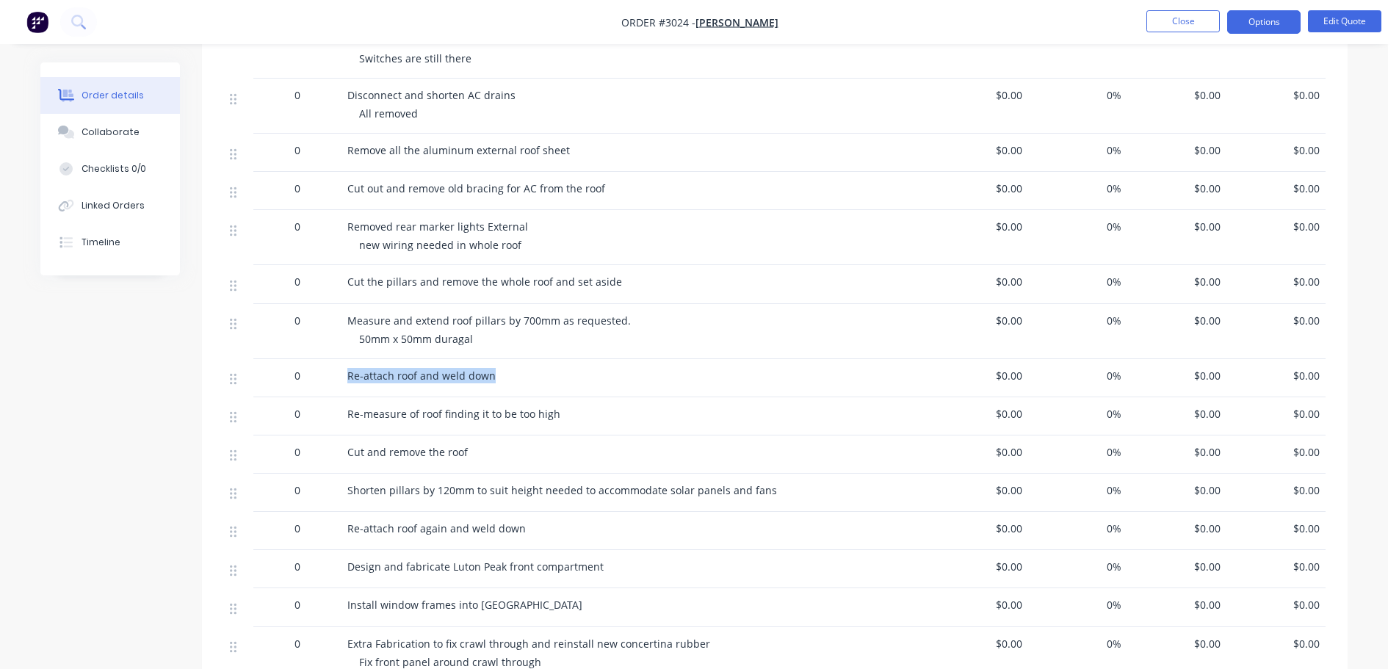
drag, startPoint x: 343, startPoint y: 374, endPoint x: 497, endPoint y: 380, distance: 154.4
click at [497, 380] on div "Re-attach roof and weld down" at bounding box center [636, 378] width 588 height 38
drag, startPoint x: 348, startPoint y: 413, endPoint x: 575, endPoint y: 415, distance: 227.0
click at [575, 415] on div "Re-measure of roof finding it to be too high" at bounding box center [635, 413] width 576 height 15
click at [347, 449] on span "Cut and remove the roof" at bounding box center [407, 452] width 120 height 14
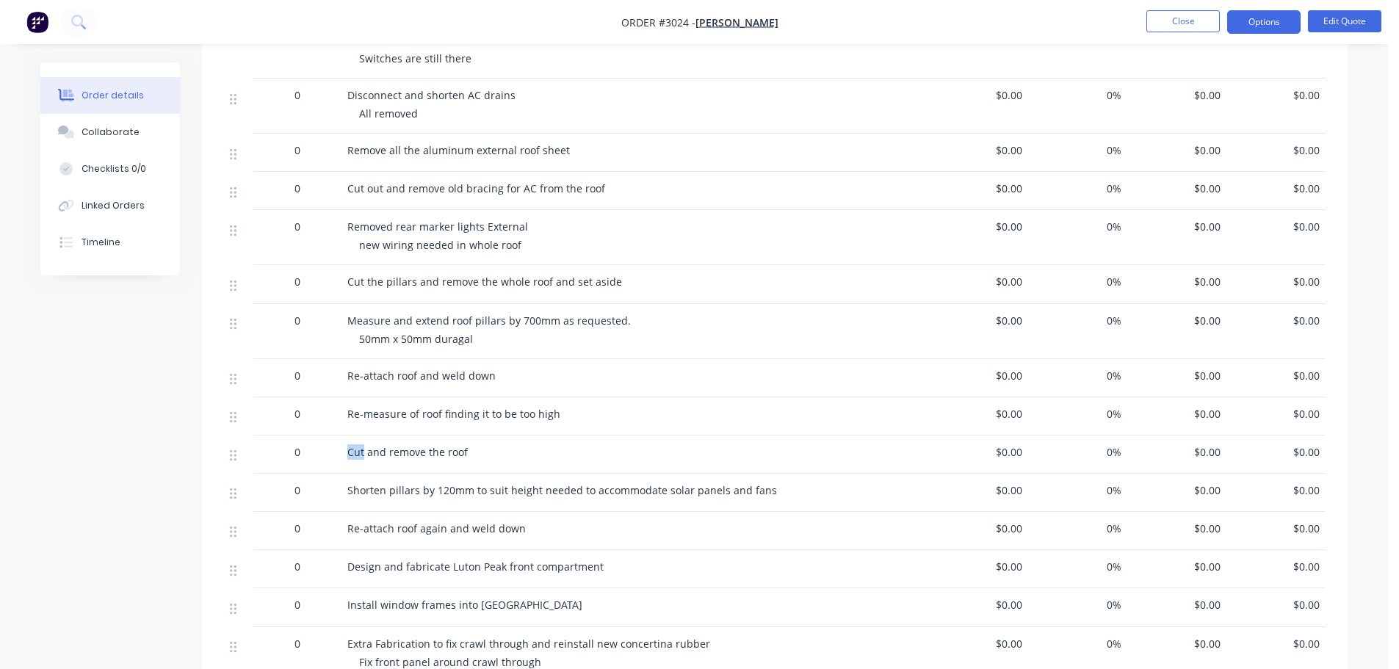
click at [347, 448] on span "Cut and remove the roof" at bounding box center [407, 452] width 120 height 14
click at [361, 493] on span "Shorten pillars by 120mm to suit height needed to accommodate solar panels and …" at bounding box center [562, 490] width 430 height 14
drag, startPoint x: 344, startPoint y: 450, endPoint x: 474, endPoint y: 452, distance: 129.3
click at [474, 452] on div "Cut and remove the roof" at bounding box center [636, 455] width 588 height 38
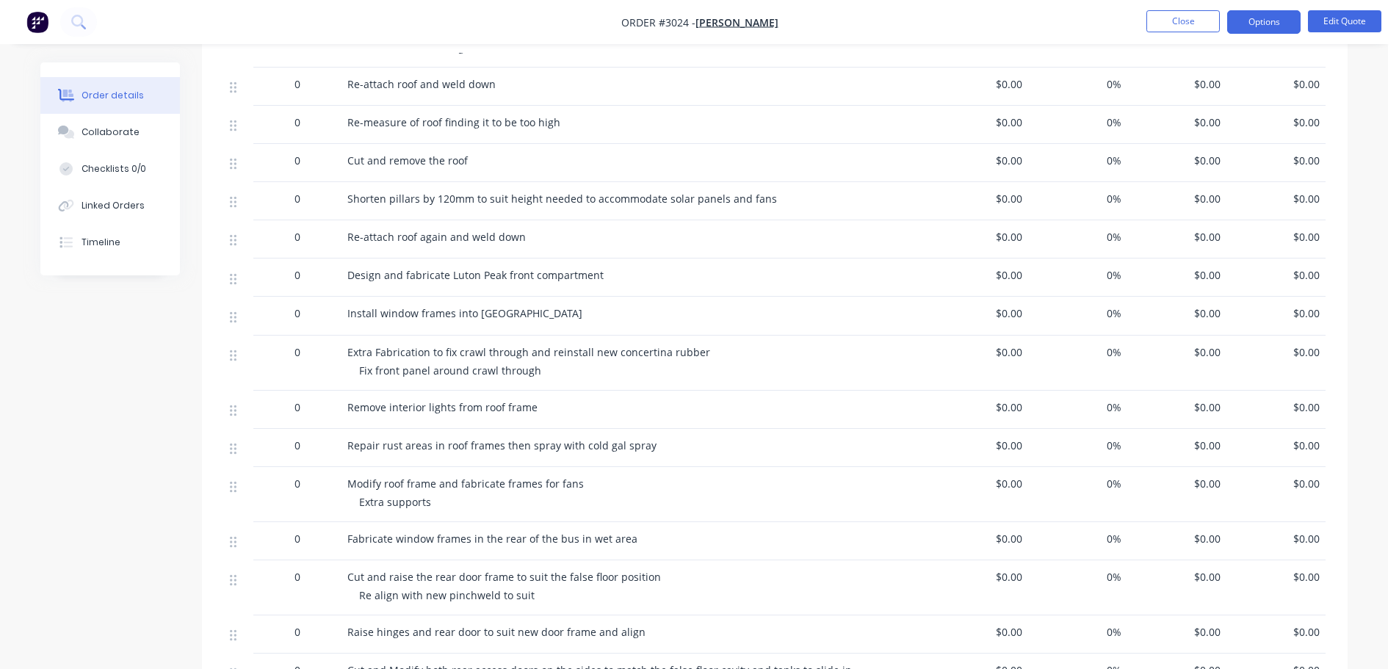
scroll to position [1175, 0]
click at [351, 196] on span "Shorten pillars by 120mm to suit height needed to accommodate solar panels and …" at bounding box center [562, 196] width 430 height 14
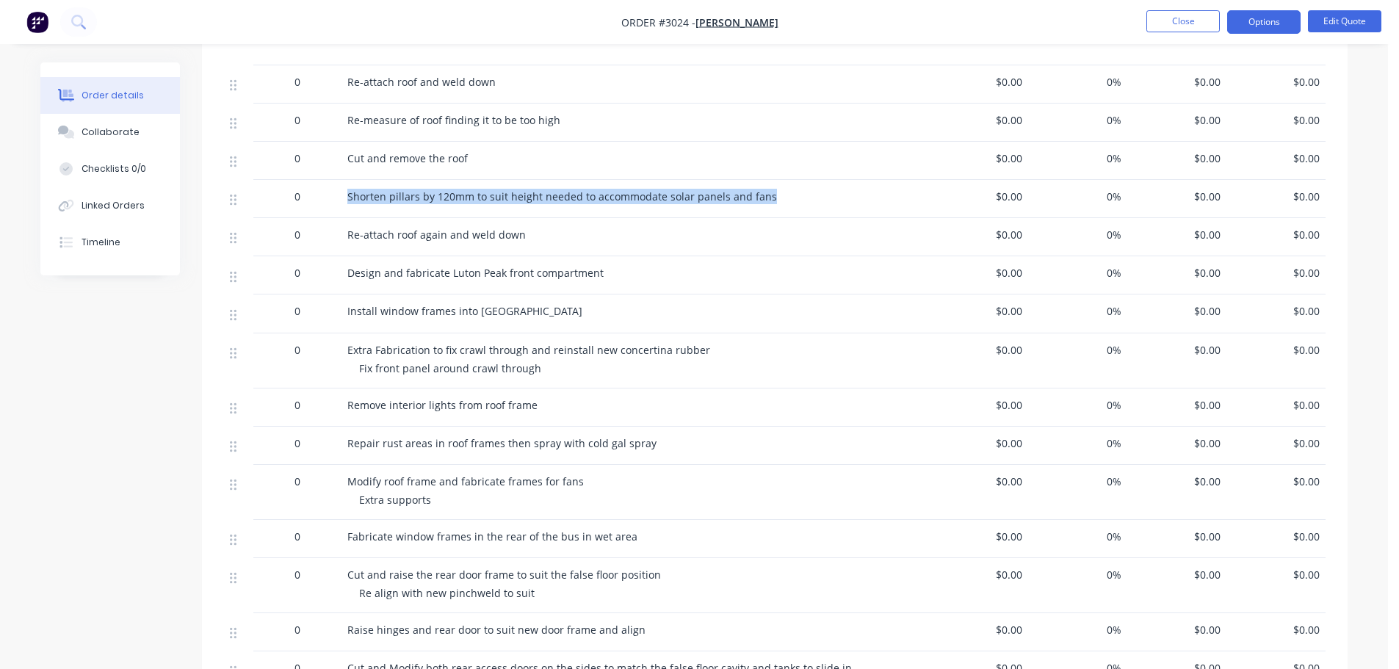
drag, startPoint x: 349, startPoint y: 195, endPoint x: 769, endPoint y: 205, distance: 420.2
click at [769, 205] on div "Shorten pillars by 120mm to suit height needed to accommodate solar panels and …" at bounding box center [636, 199] width 588 height 38
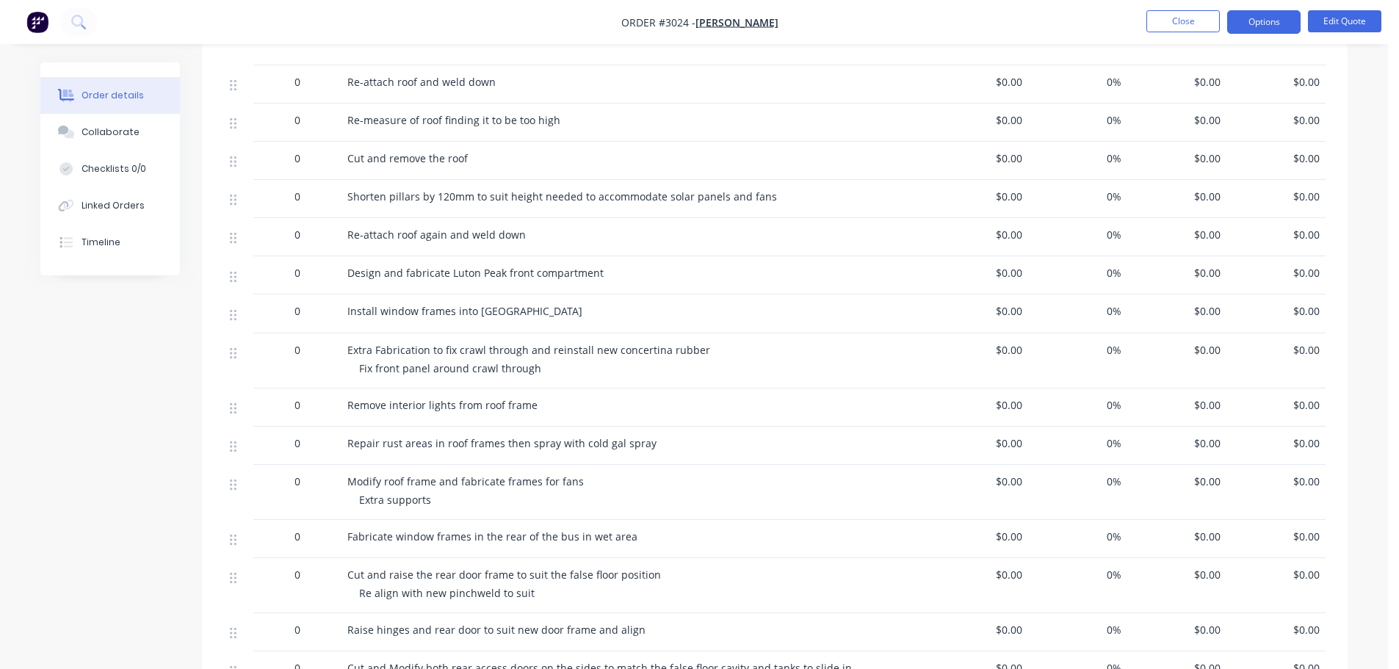
click at [347, 242] on div "Re-attach roof again and weld down" at bounding box center [636, 237] width 588 height 38
click at [348, 232] on span "Re-attach roof again and weld down" at bounding box center [436, 235] width 178 height 14
drag, startPoint x: 346, startPoint y: 234, endPoint x: 524, endPoint y: 235, distance: 177.7
click at [524, 235] on div "Re-attach roof again and weld down" at bounding box center [636, 237] width 588 height 38
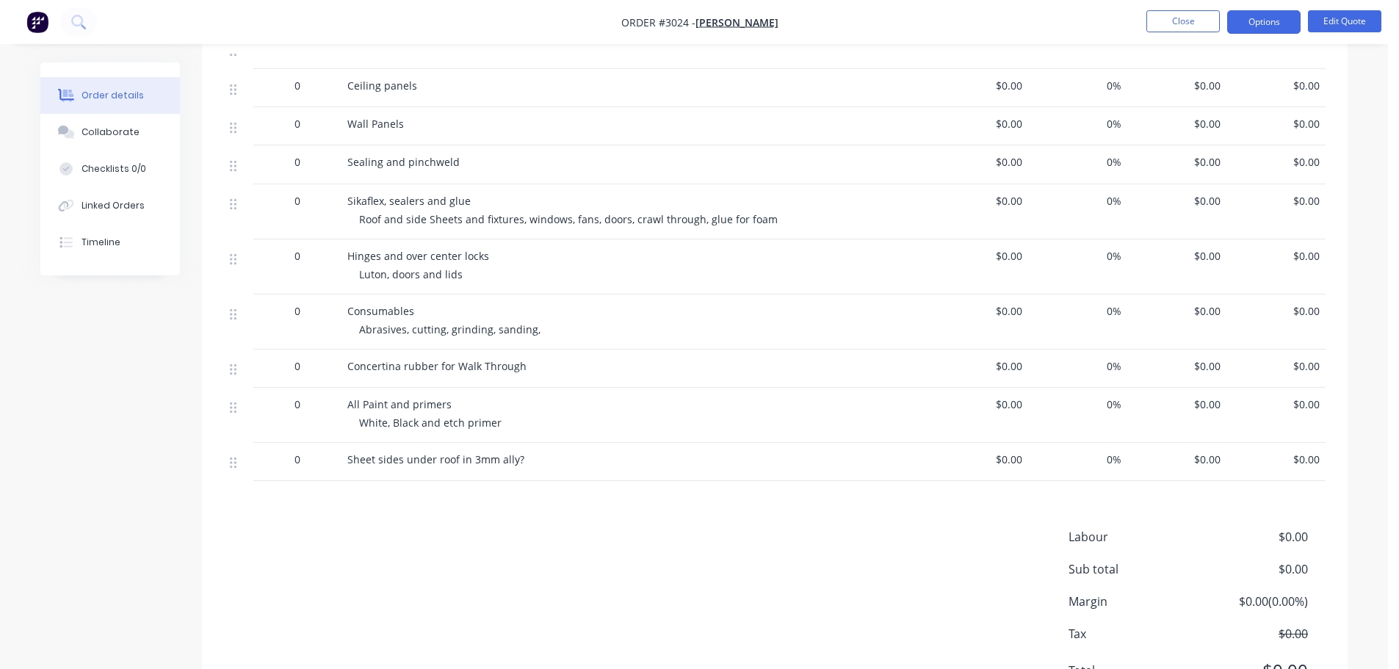
scroll to position [3555, 0]
